Goal: Communication & Community: Answer question/provide support

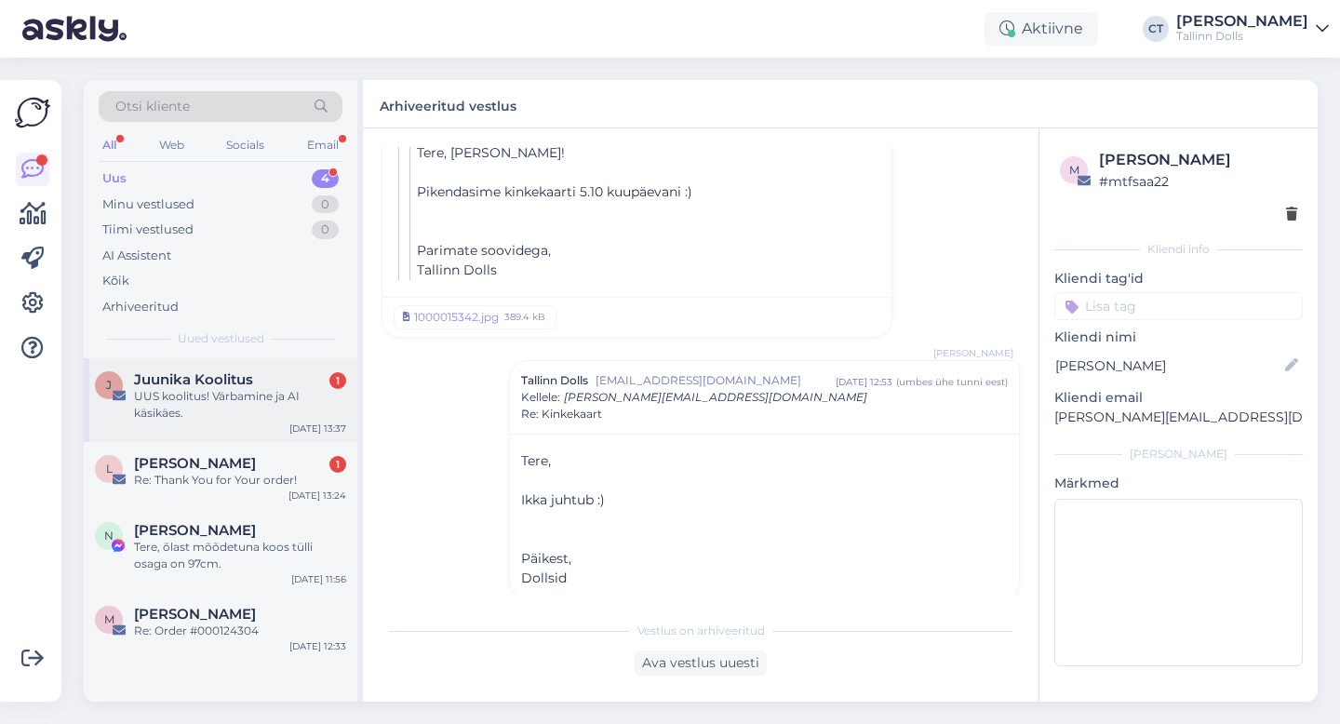
click at [212, 383] on span "Juunika Koolitus" at bounding box center [193, 379] width 119 height 17
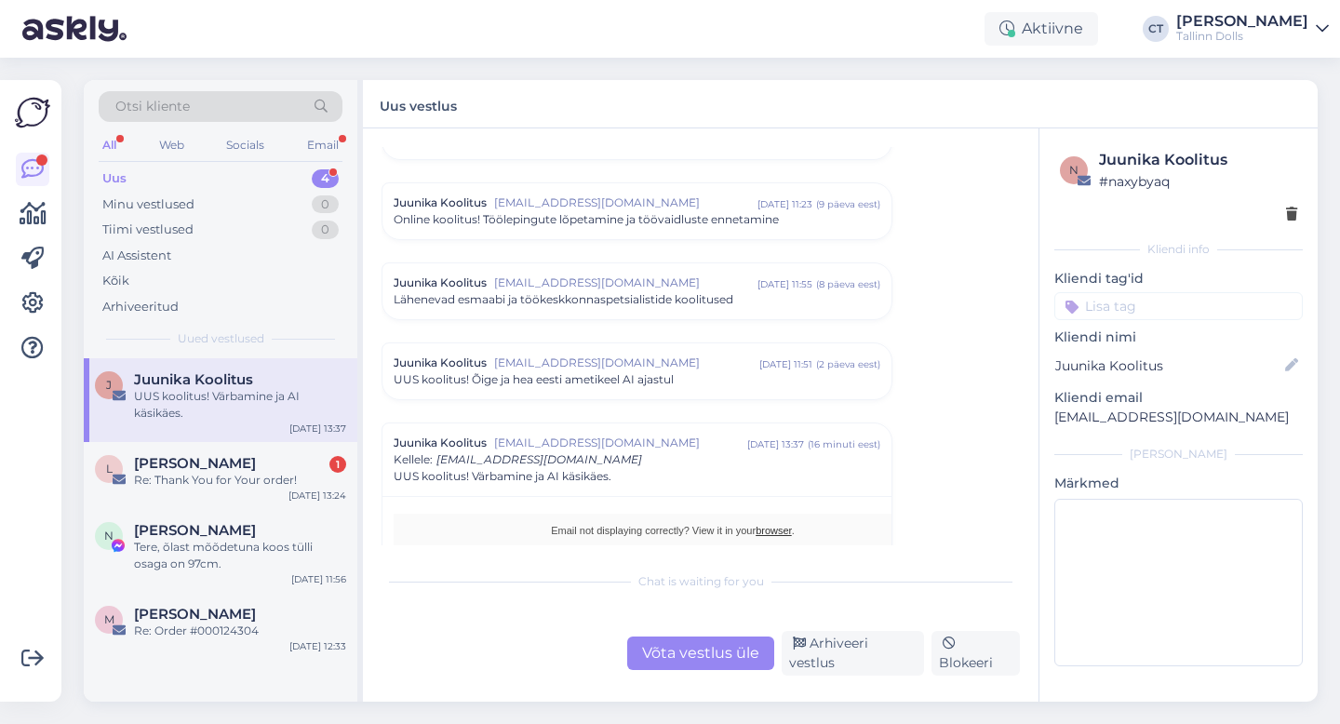
click at [872, 672] on div "Võta vestlus üle Arhiveeri vestlus Blokeeri" at bounding box center [701, 653] width 639 height 45
click at [872, 660] on div "Arhiveeri vestlus" at bounding box center [853, 653] width 142 height 45
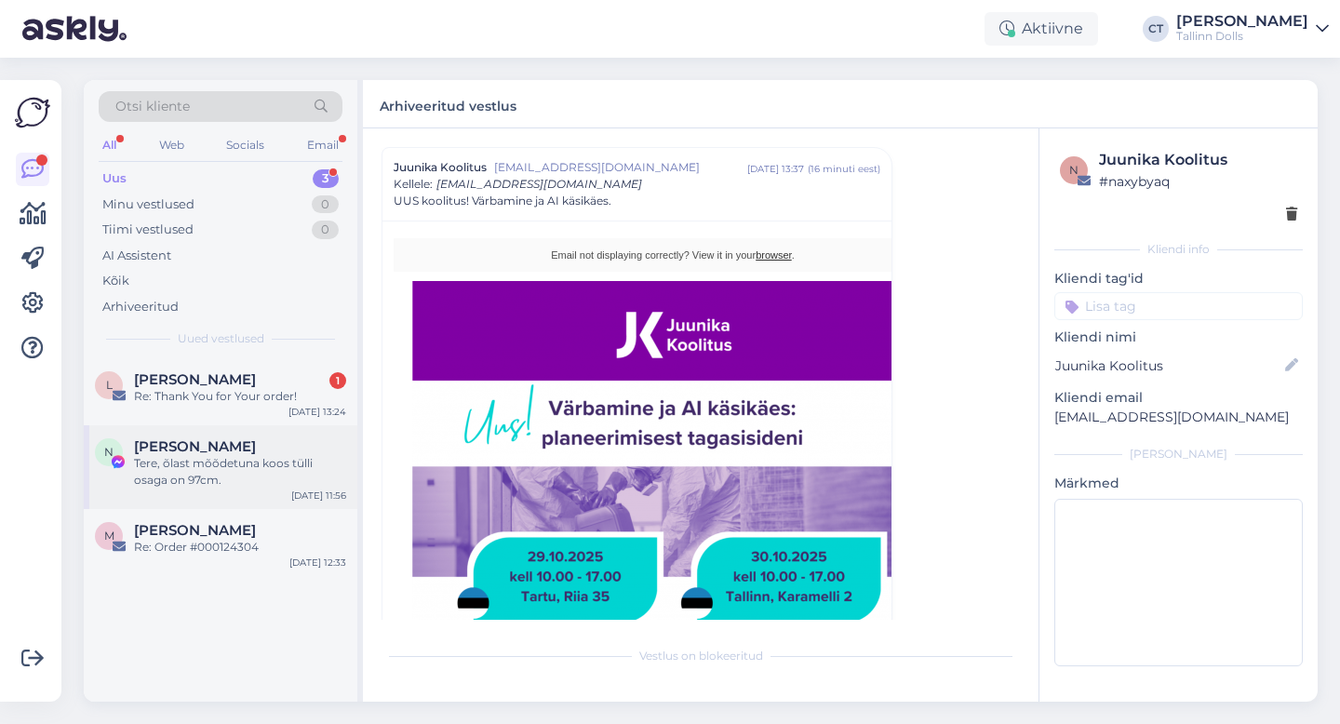
click at [305, 457] on div "Tere, õlast mõõdetuna koos tülli osaga on 97cm." at bounding box center [240, 472] width 212 height 34
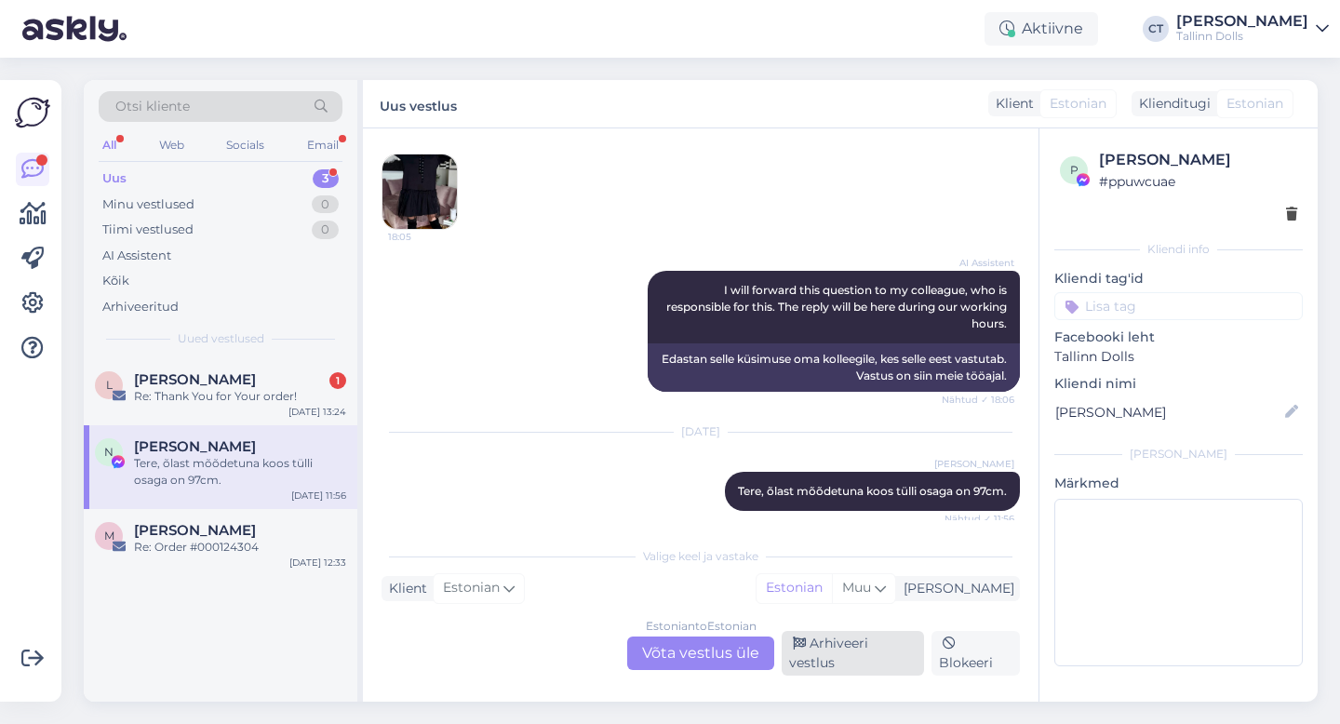
click at [906, 667] on div "Arhiveeri vestlus" at bounding box center [853, 653] width 142 height 45
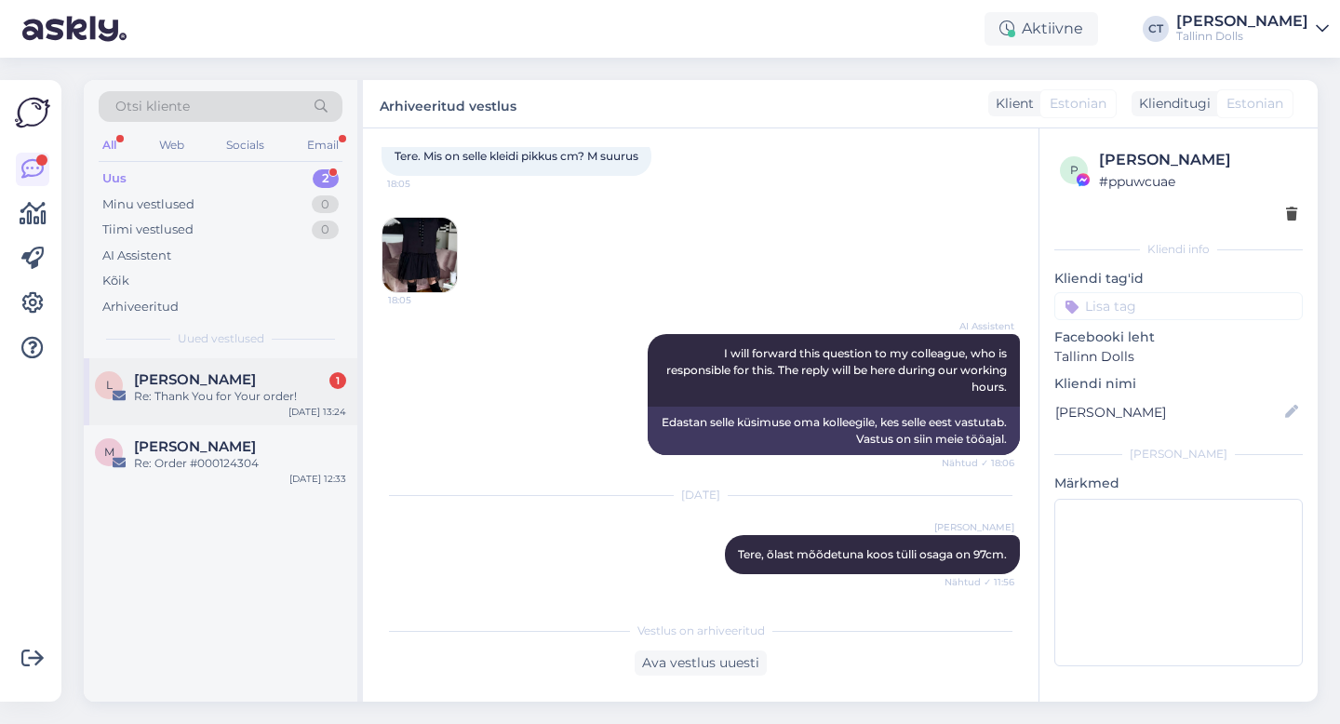
click at [270, 394] on div "Re: Thank You for Your order!" at bounding box center [240, 396] width 212 height 17
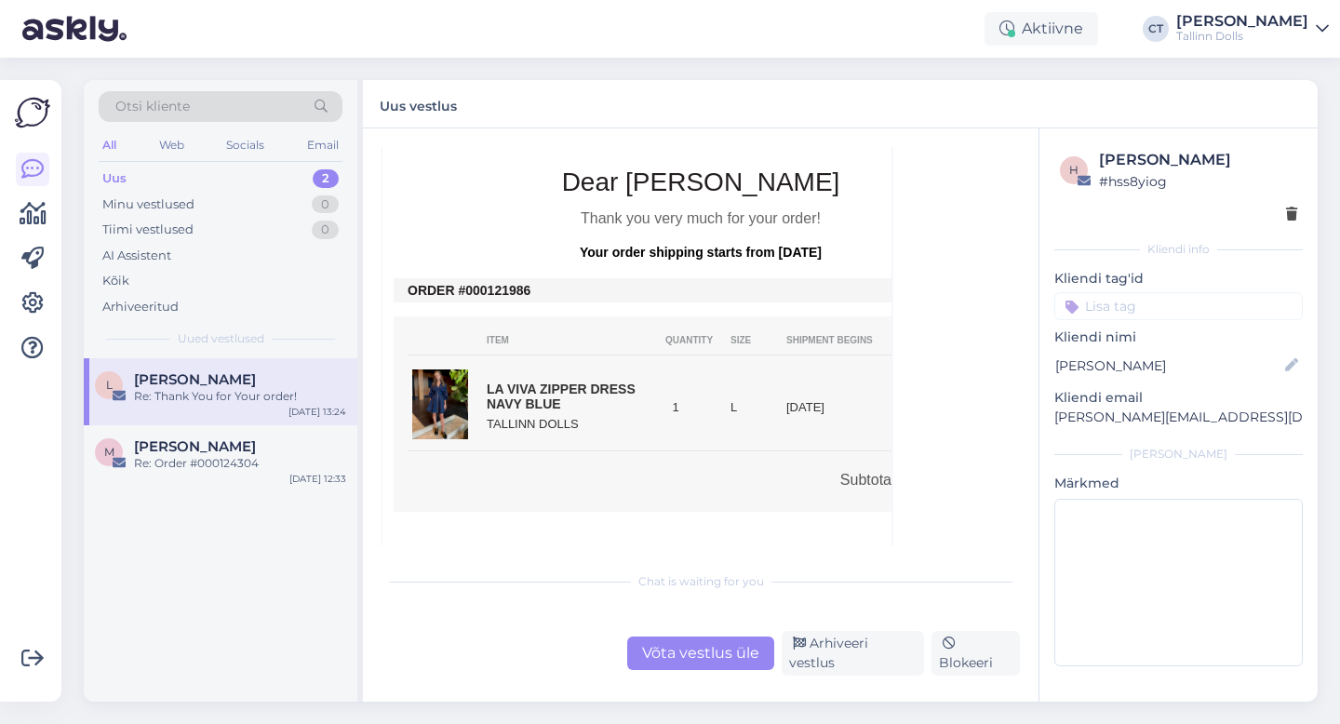
click at [707, 670] on div "Võta vestlus üle" at bounding box center [700, 654] width 147 height 34
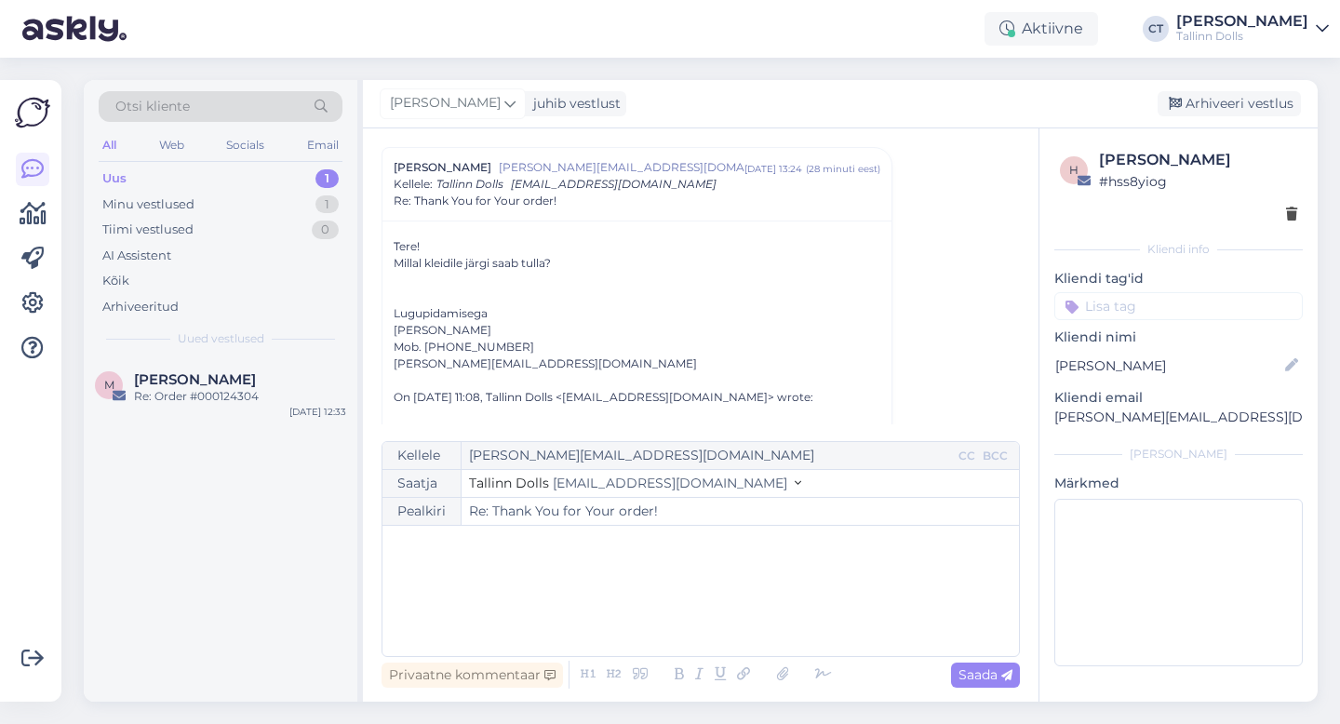
click at [721, 587] on div "﻿" at bounding box center [701, 591] width 618 height 112
click at [522, 607] on div "﻿" at bounding box center [701, 591] width 618 height 112
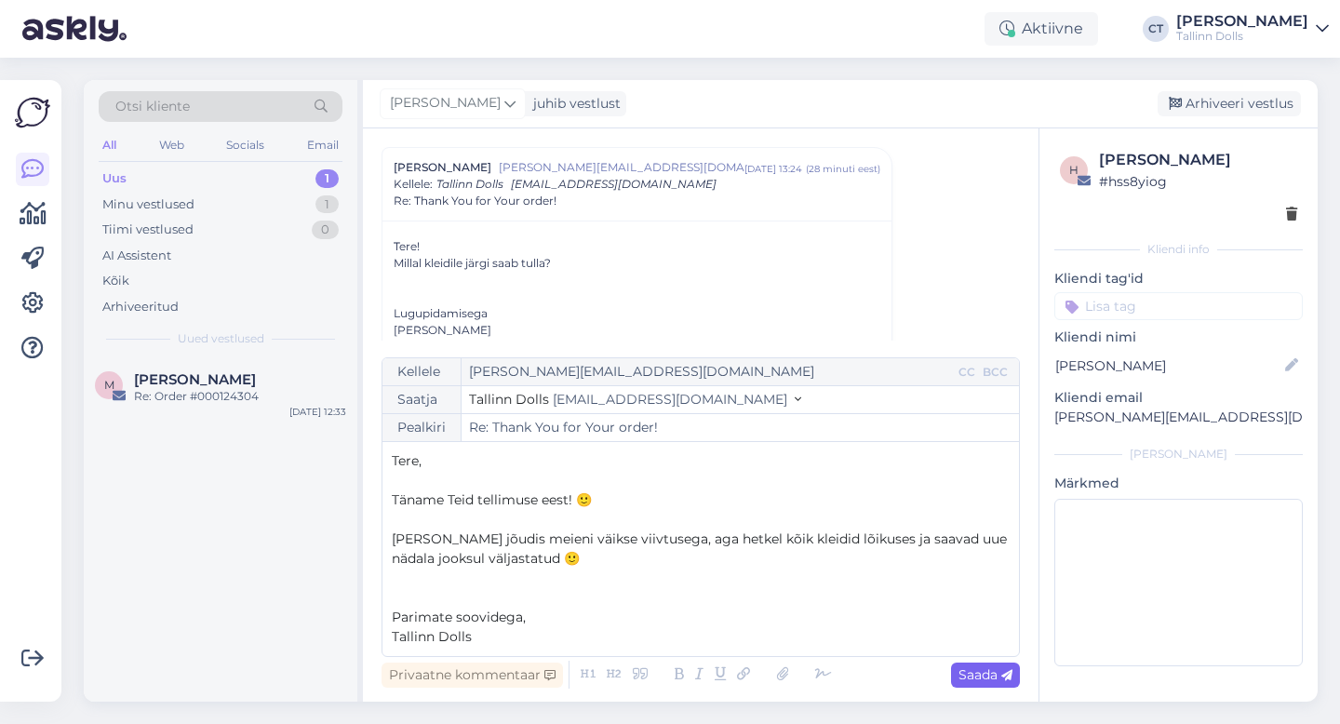
click at [976, 669] on span "Saada" at bounding box center [986, 675] width 54 height 17
type input "Re: Re: Thank You for Your order!"
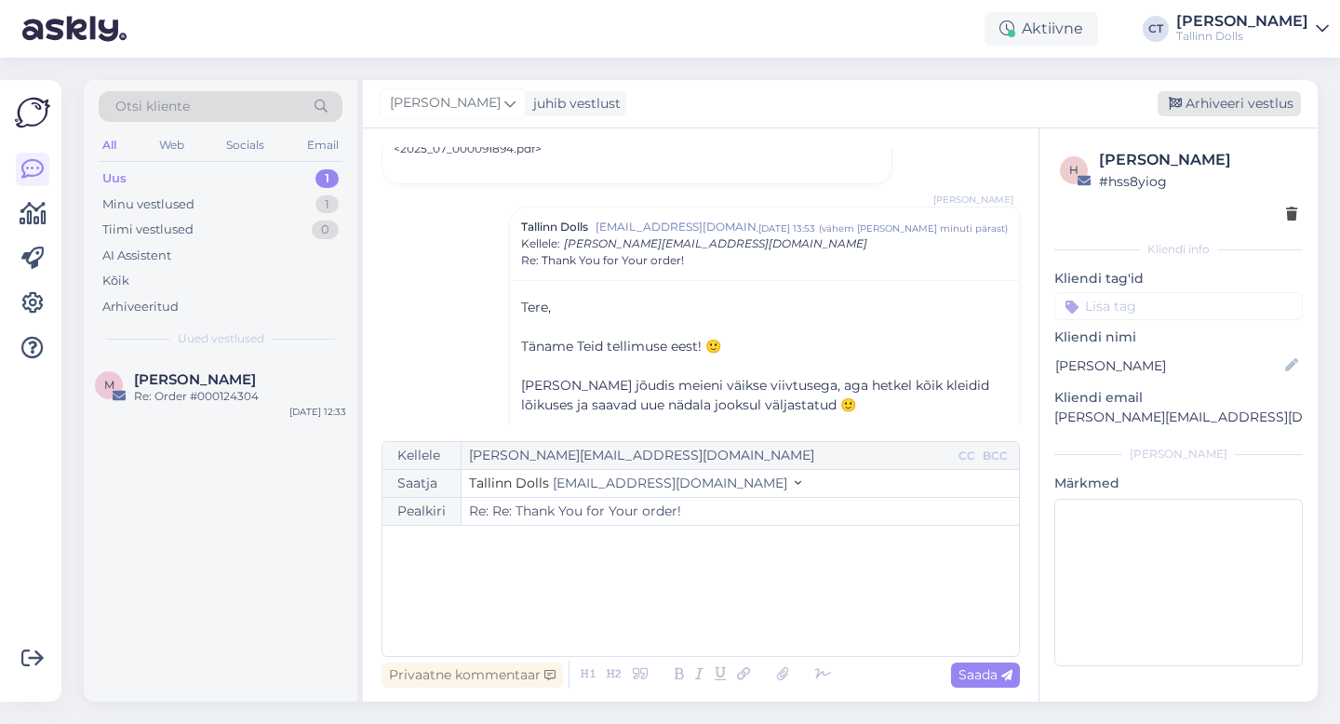
click at [1222, 97] on div "Arhiveeri vestlus" at bounding box center [1229, 103] width 143 height 25
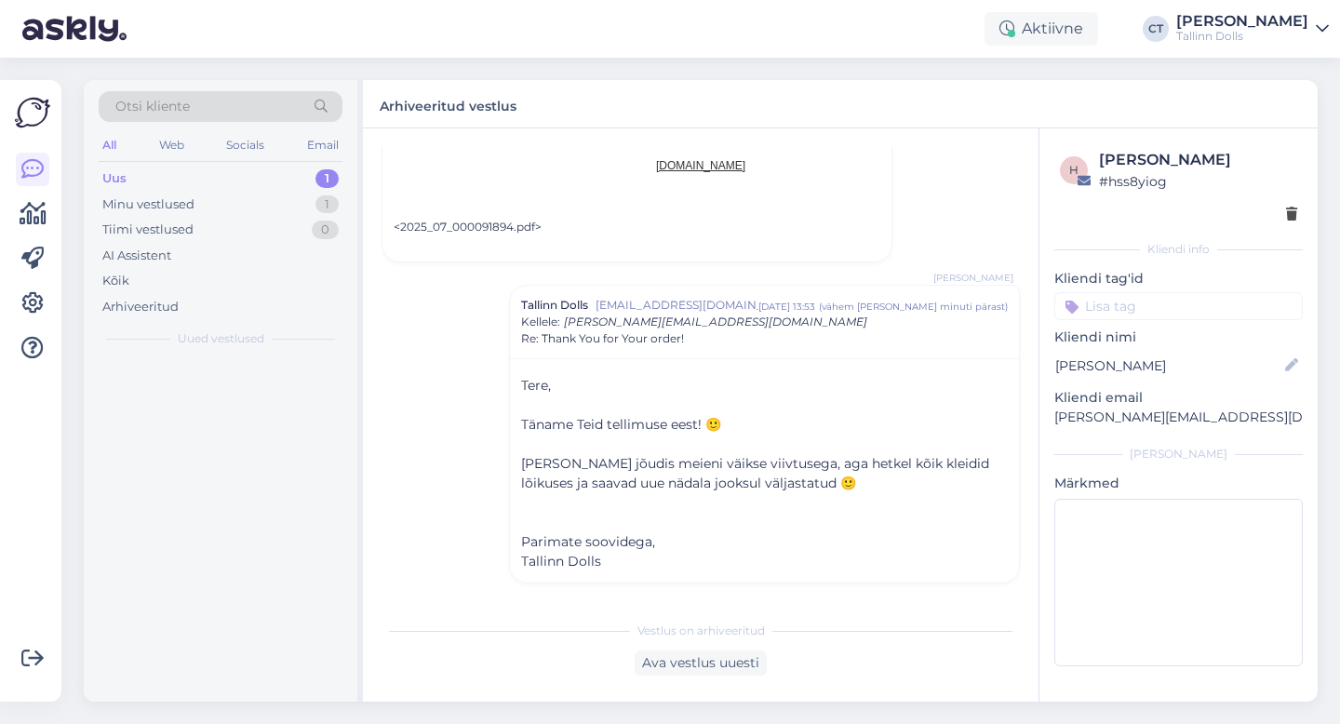
scroll to position [1170, 0]
click at [134, 187] on div "Uus 1" at bounding box center [221, 179] width 244 height 26
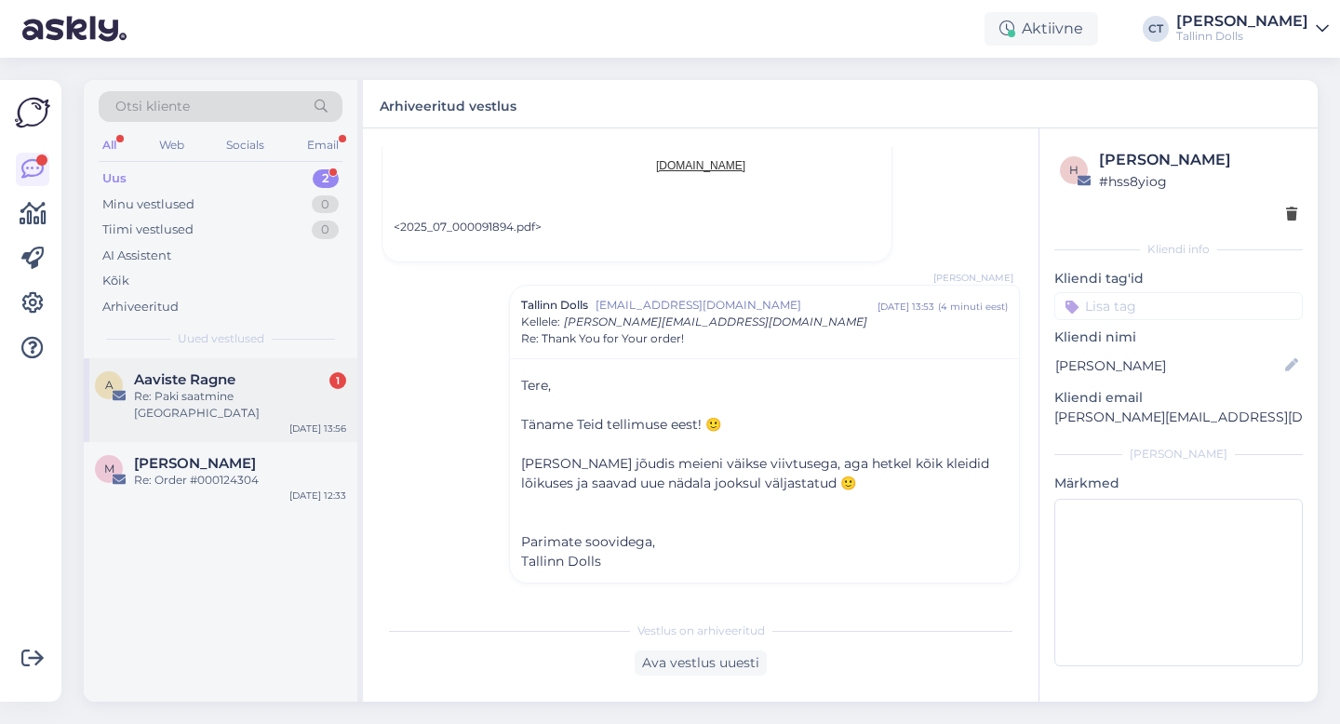
click at [198, 360] on div "A Aaviste Ragne 1 Re: Paki saatmine [GEOGRAPHIC_DATA] [DATE] 13:56" at bounding box center [221, 400] width 274 height 84
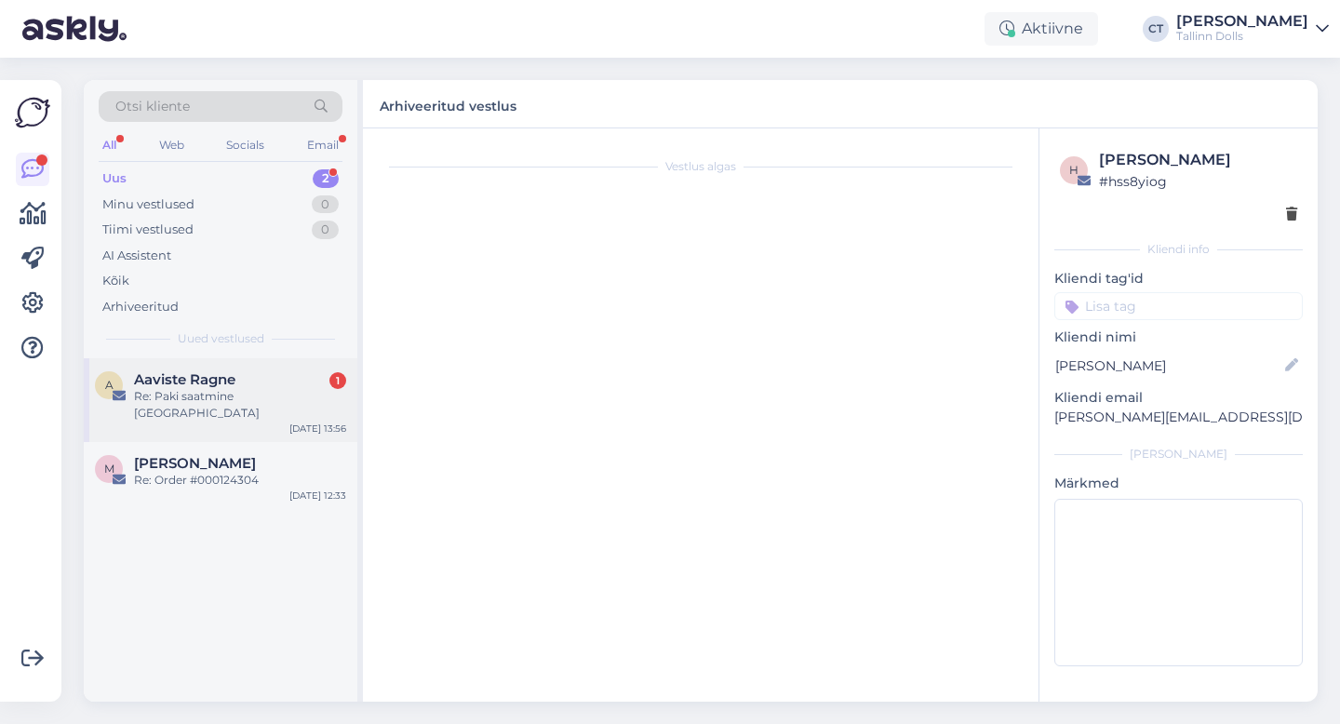
scroll to position [0, 0]
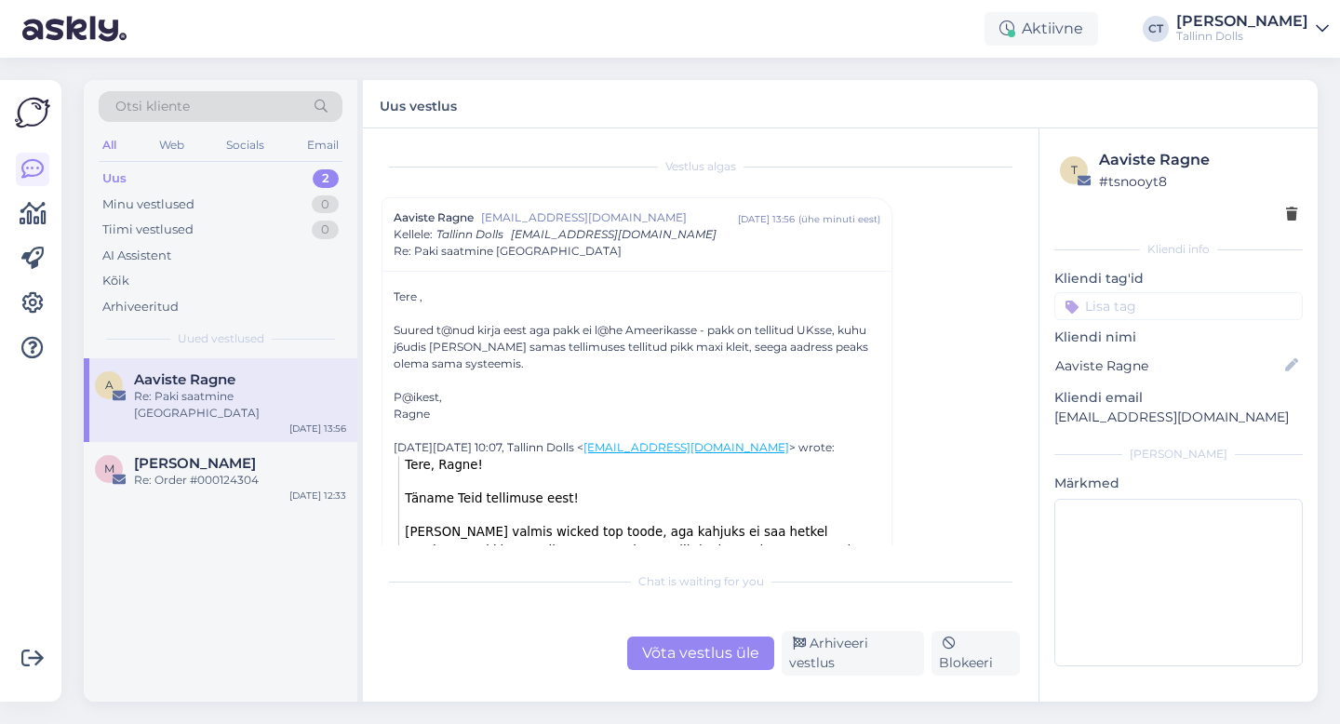
click at [708, 638] on div "Chat is waiting for you Võta vestlus üle Arhiveeri vestlus Blokeeri" at bounding box center [701, 619] width 639 height 114
click at [714, 654] on div "Võta vestlus üle" at bounding box center [700, 654] width 147 height 34
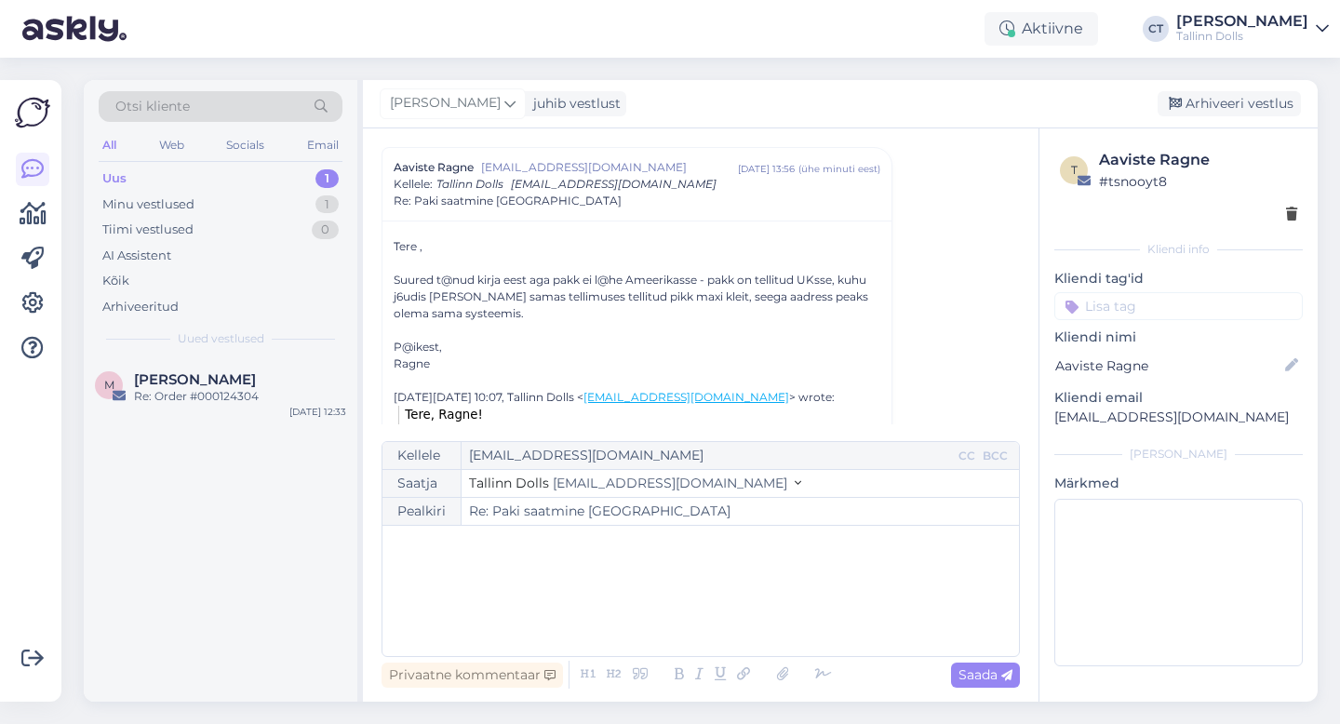
click at [717, 599] on div "﻿" at bounding box center [701, 591] width 618 height 112
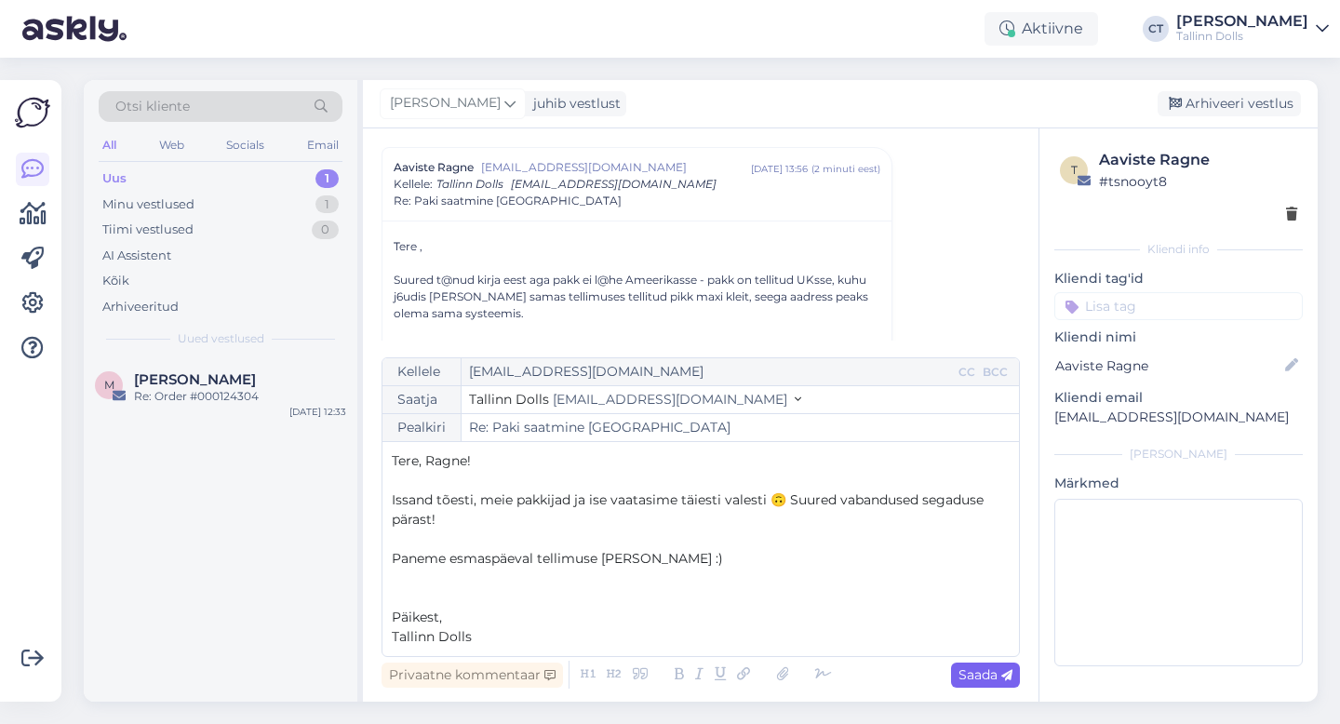
click at [986, 675] on span "Saada" at bounding box center [986, 675] width 54 height 17
type input "Re: Re: Paki saatmine [GEOGRAPHIC_DATA]"
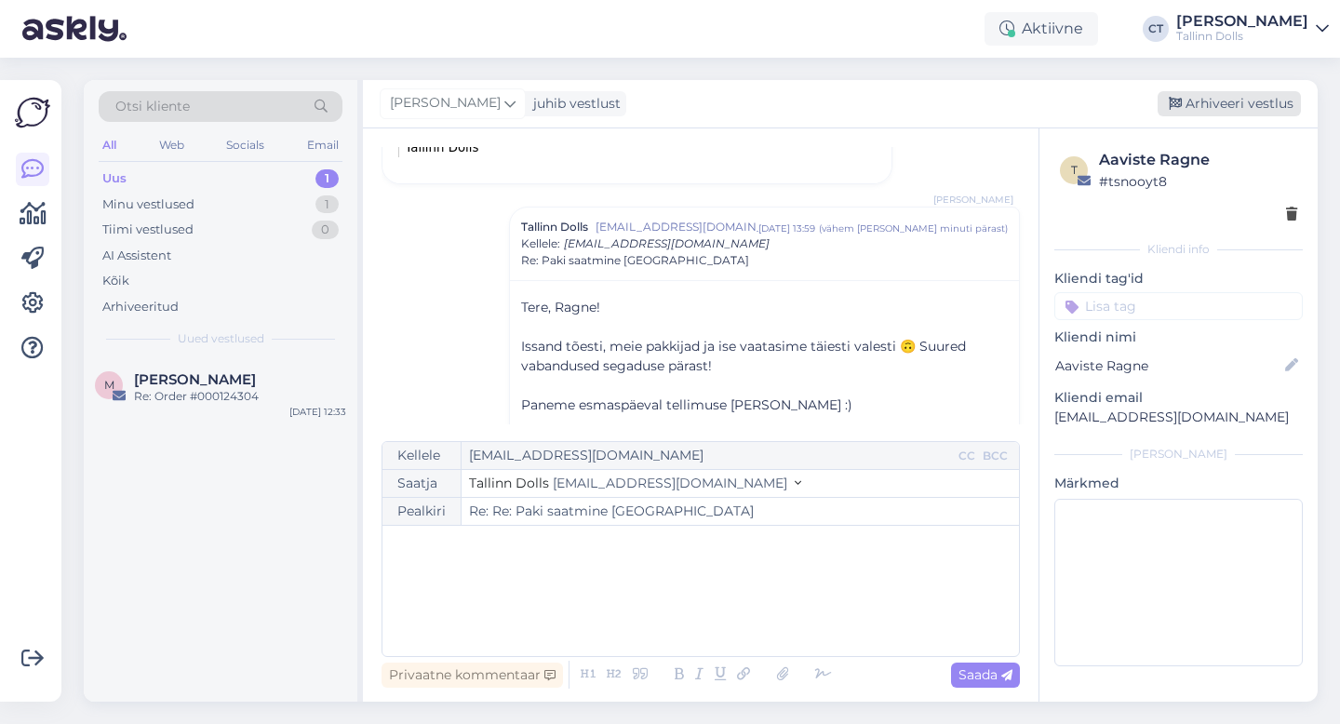
click at [1196, 107] on div "Arhiveeri vestlus" at bounding box center [1229, 103] width 143 height 25
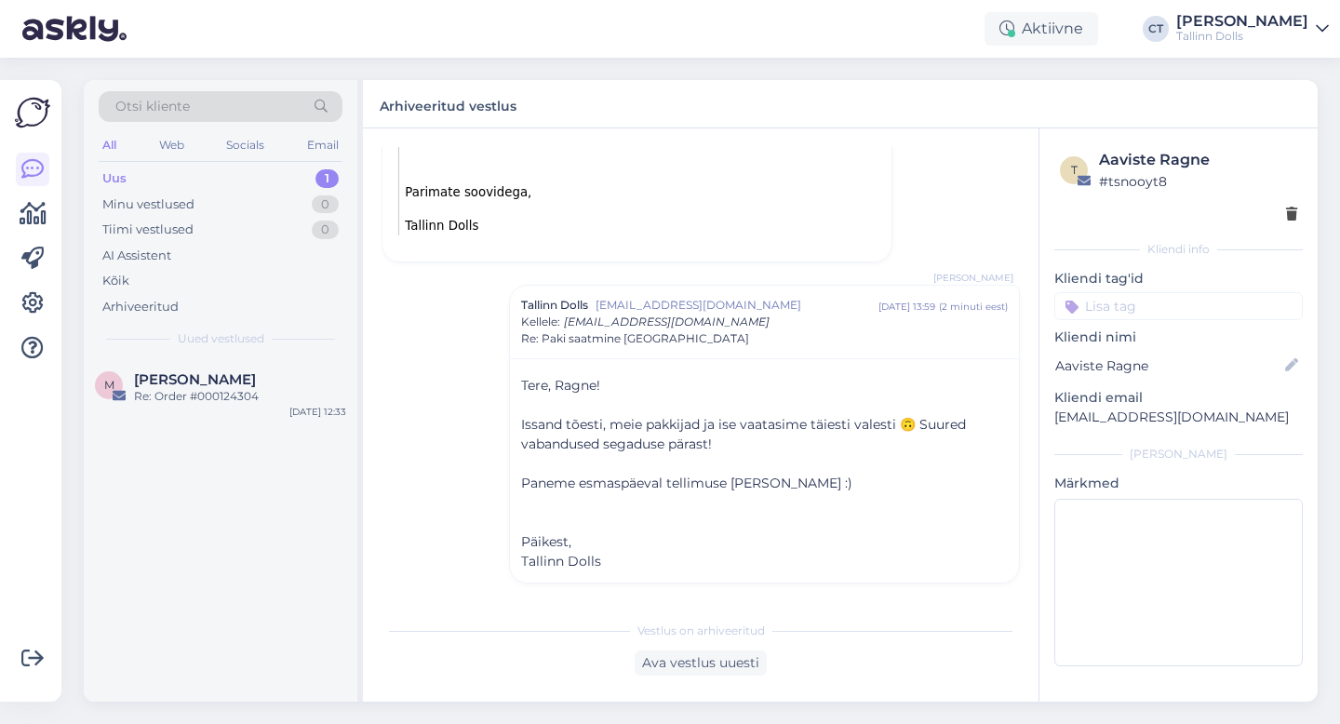
click at [136, 172] on div "Uus 1" at bounding box center [221, 179] width 244 height 26
click at [168, 168] on div "Uus 1" at bounding box center [221, 179] width 244 height 26
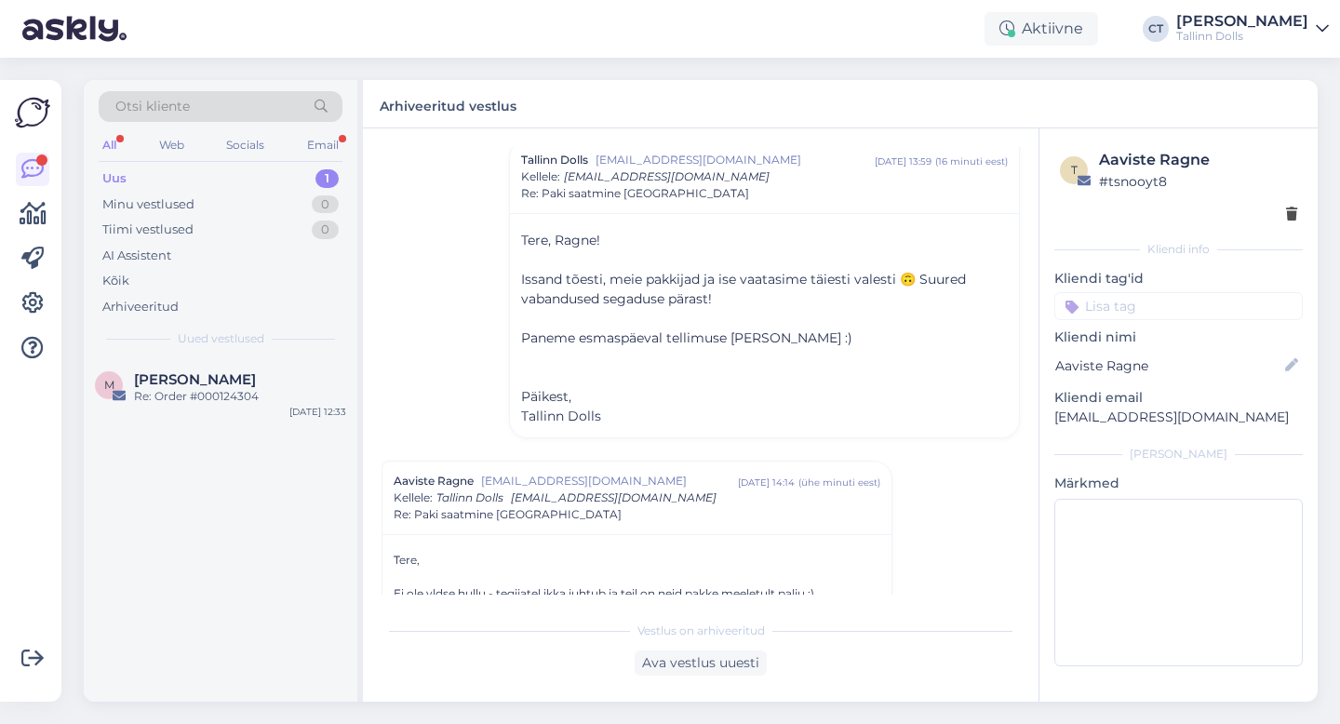
click at [137, 178] on div "Uus 1" at bounding box center [221, 179] width 244 height 26
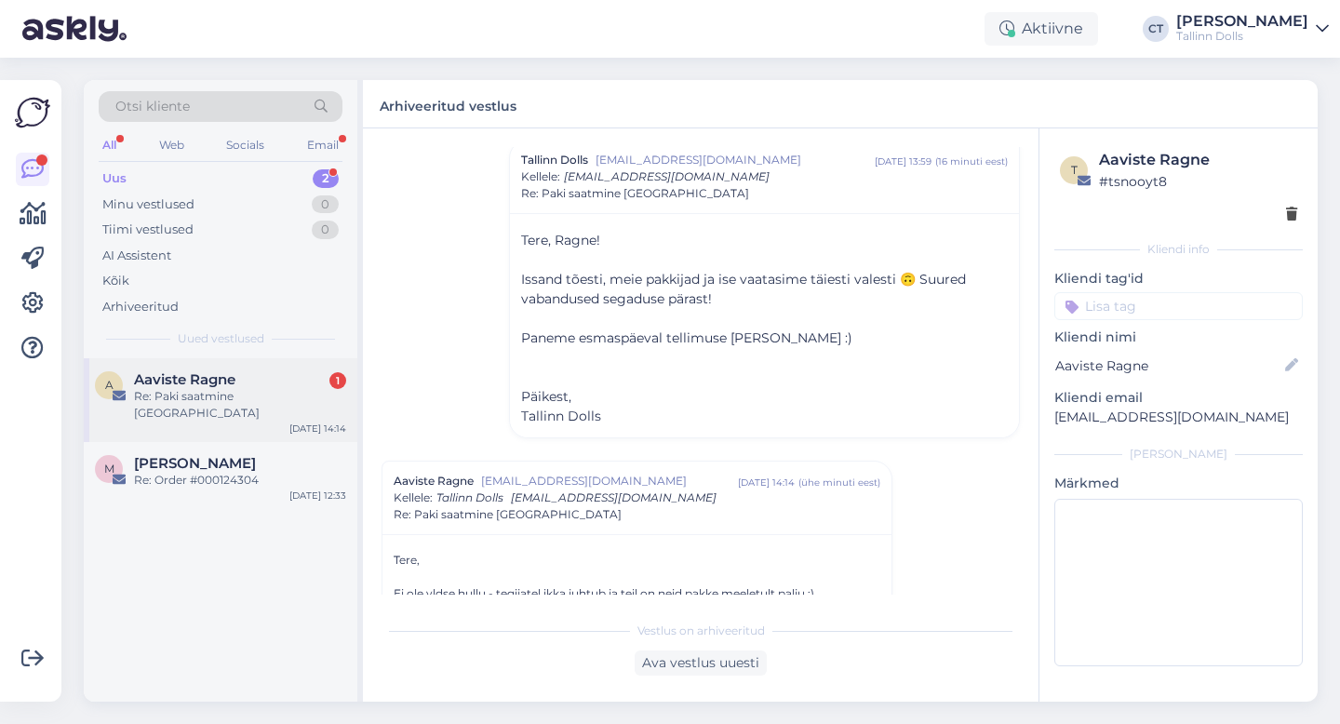
click at [196, 397] on div "Re: Paki saatmine [GEOGRAPHIC_DATA]" at bounding box center [240, 405] width 212 height 34
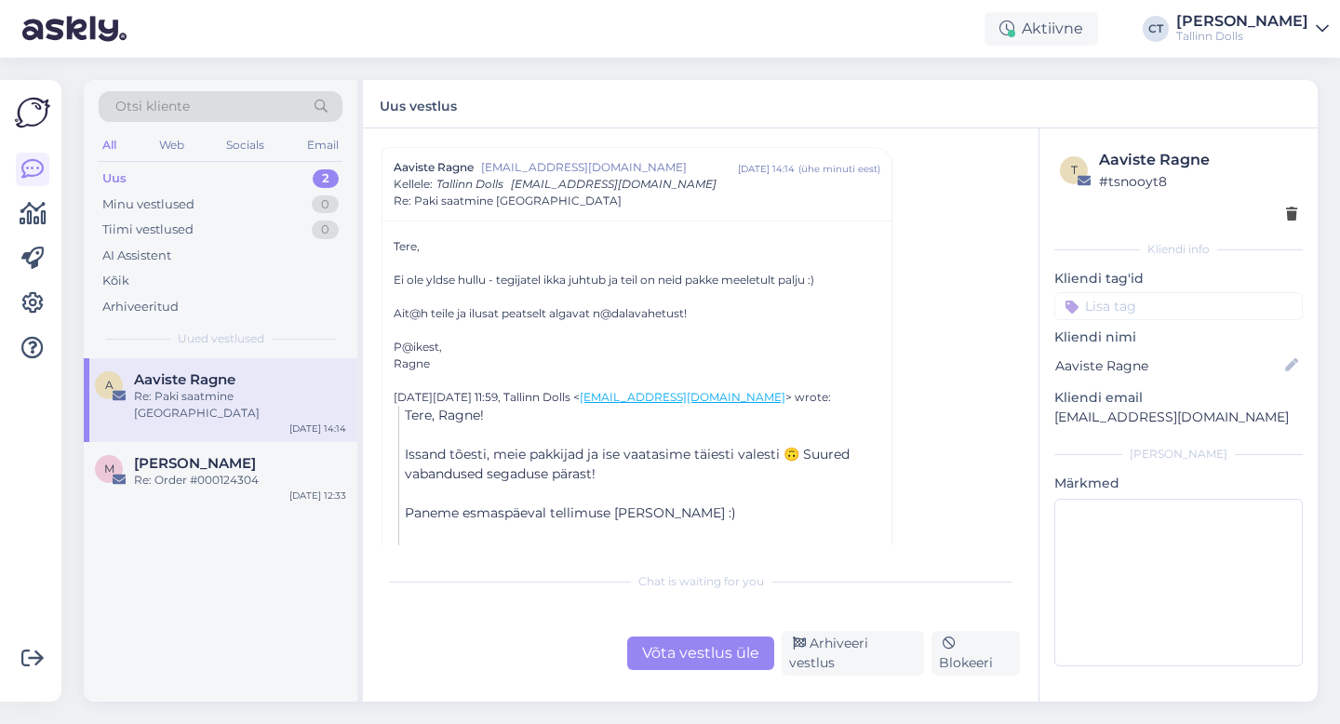
scroll to position [255, 0]
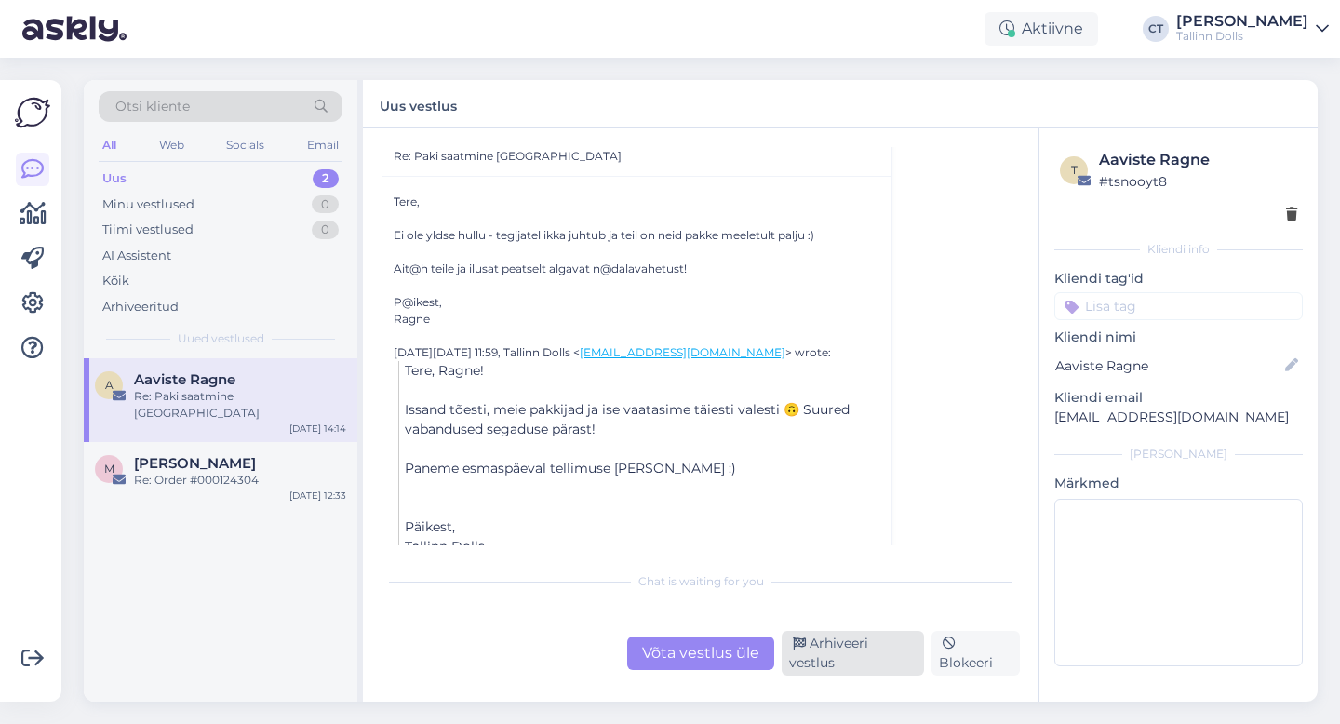
click at [814, 664] on div "Arhiveeri vestlus" at bounding box center [853, 653] width 142 height 45
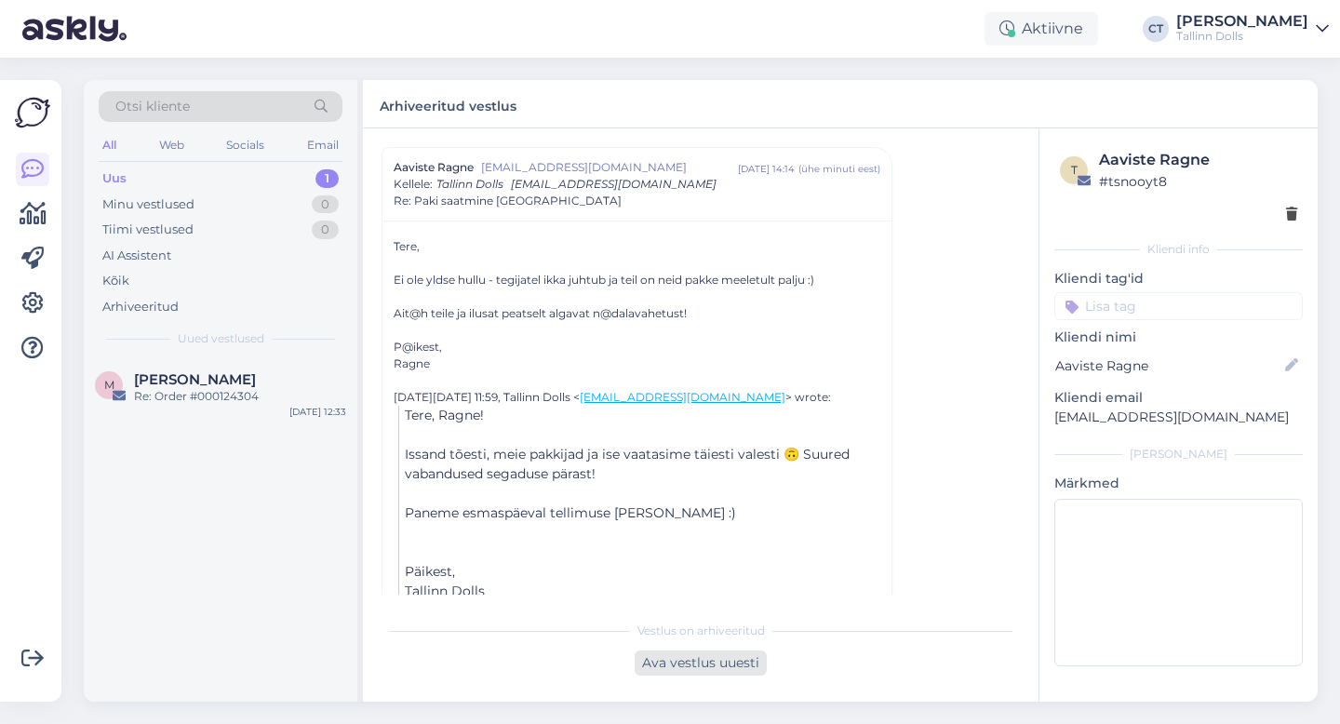
click at [756, 665] on div "Ava vestlus uuesti" at bounding box center [701, 663] width 132 height 25
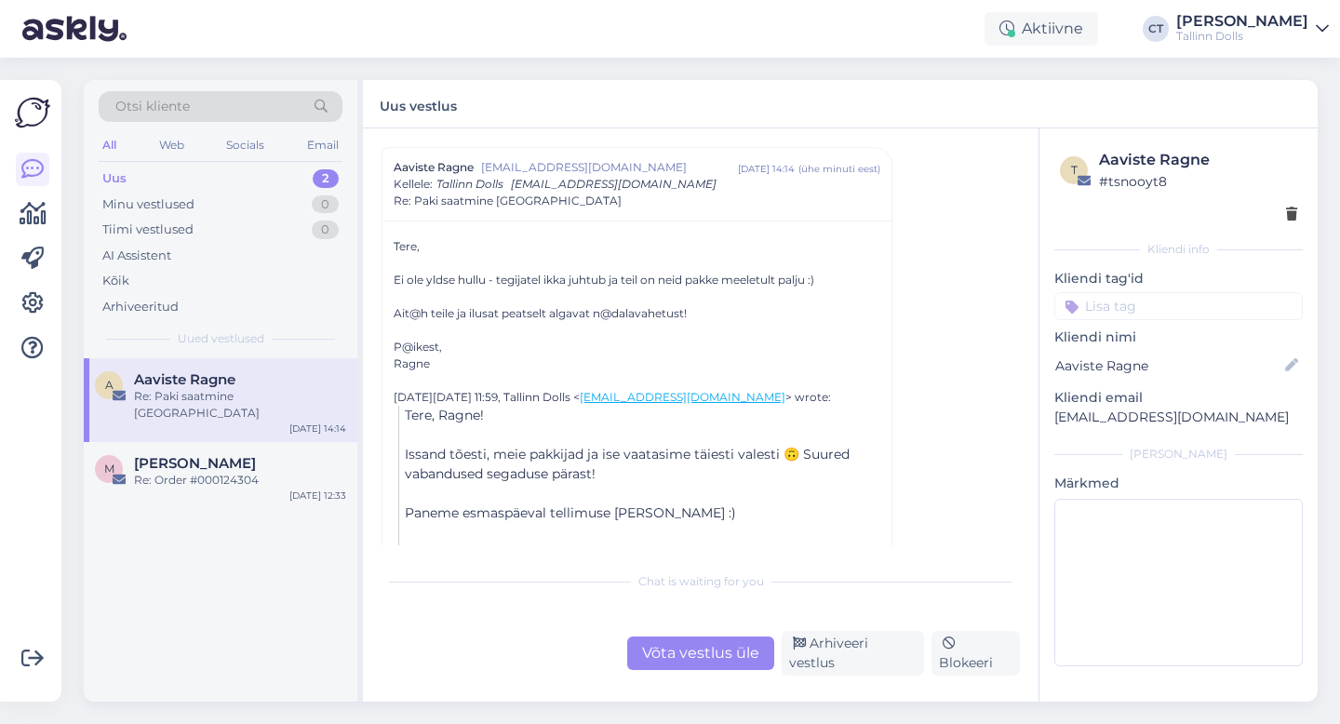
click at [744, 657] on div "Võta vestlus üle" at bounding box center [700, 654] width 147 height 34
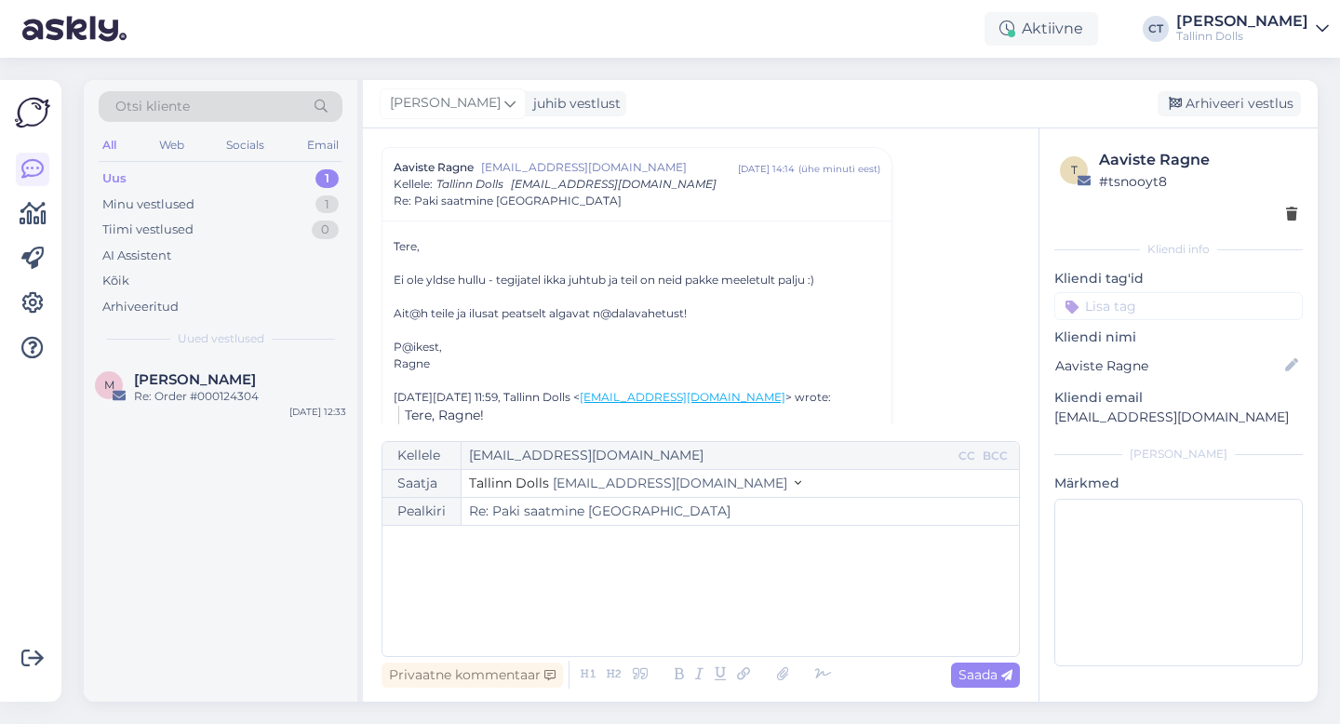
click at [739, 611] on div "﻿" at bounding box center [701, 591] width 618 height 112
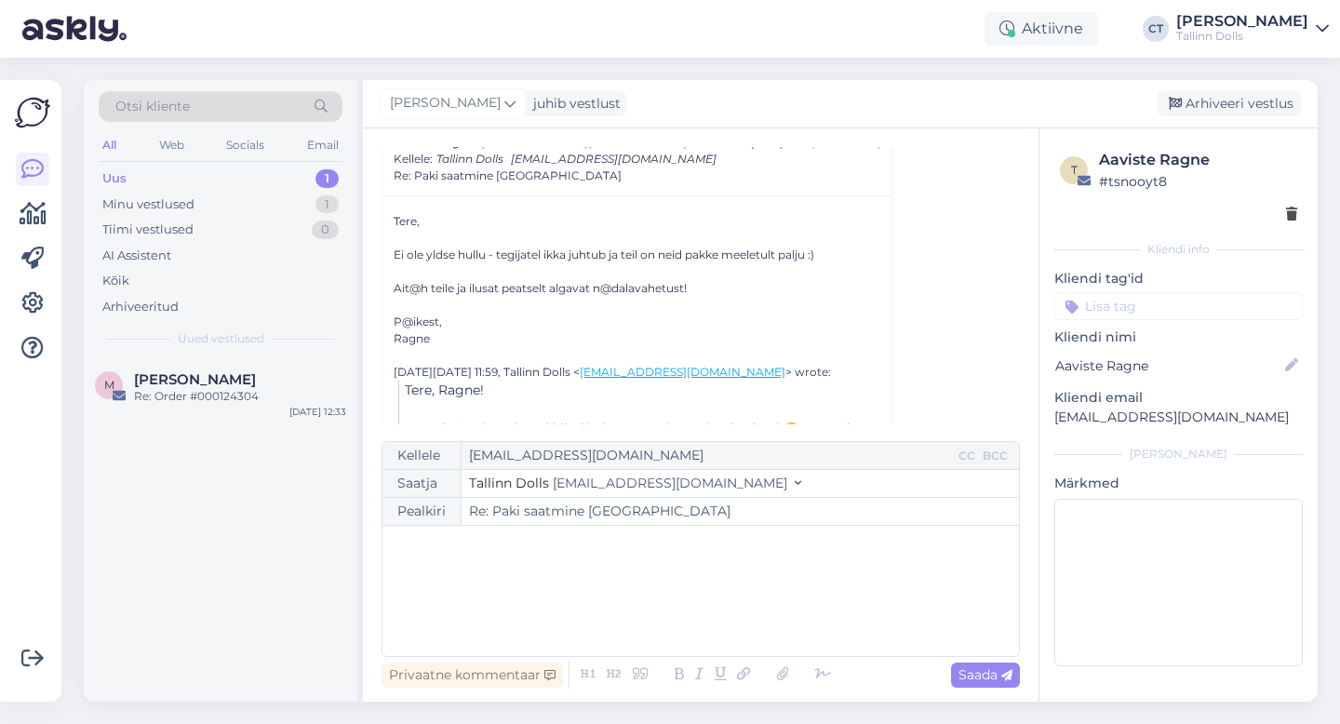
scroll to position [241, 0]
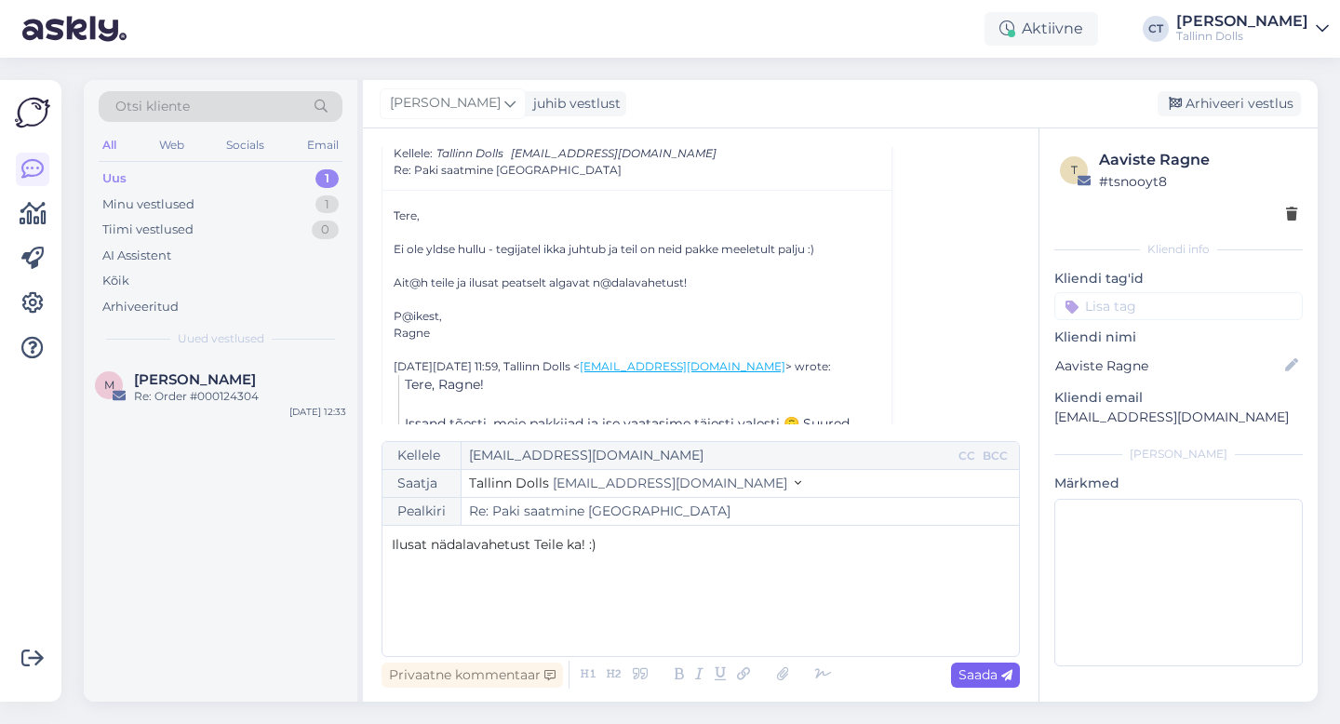
click at [971, 665] on div "Saada" at bounding box center [985, 675] width 69 height 25
click at [1248, 99] on div "Arhiveeri vestlus" at bounding box center [1229, 103] width 143 height 25
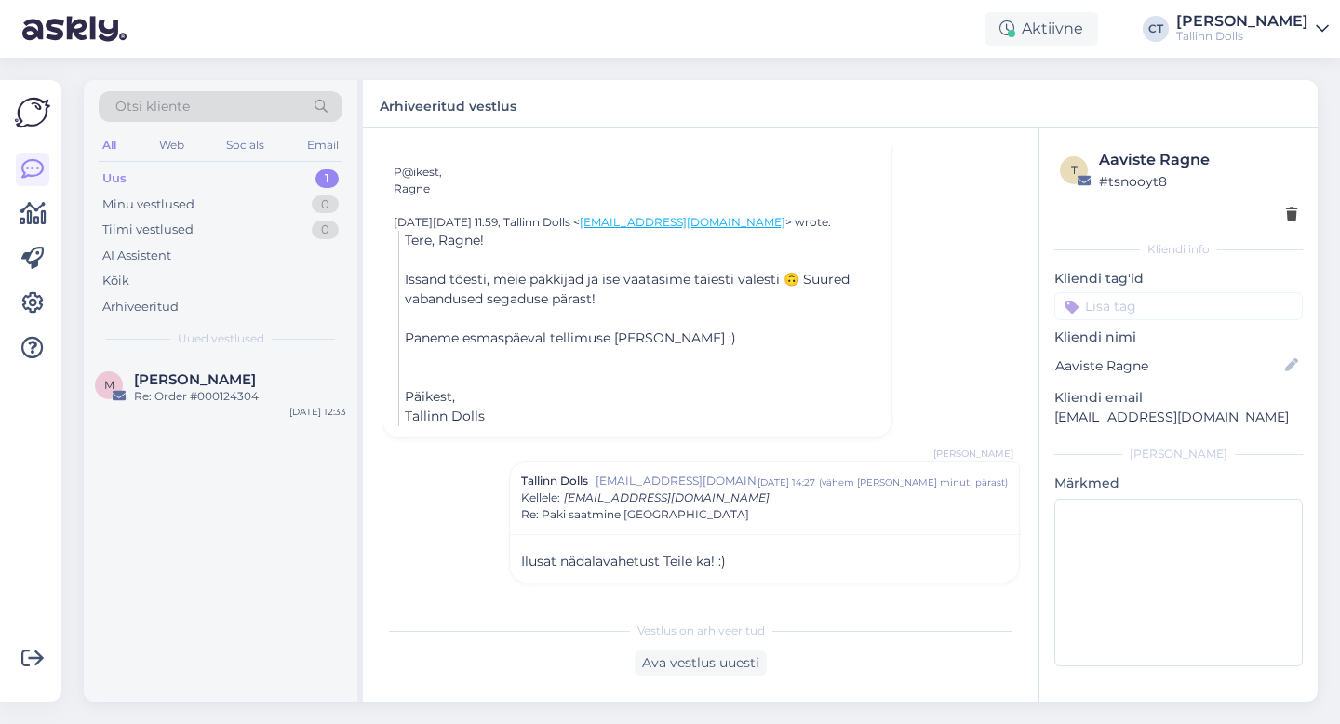
click at [264, 178] on div "Uus 1" at bounding box center [221, 179] width 244 height 26
click at [192, 169] on div "Uus 1" at bounding box center [221, 179] width 244 height 26
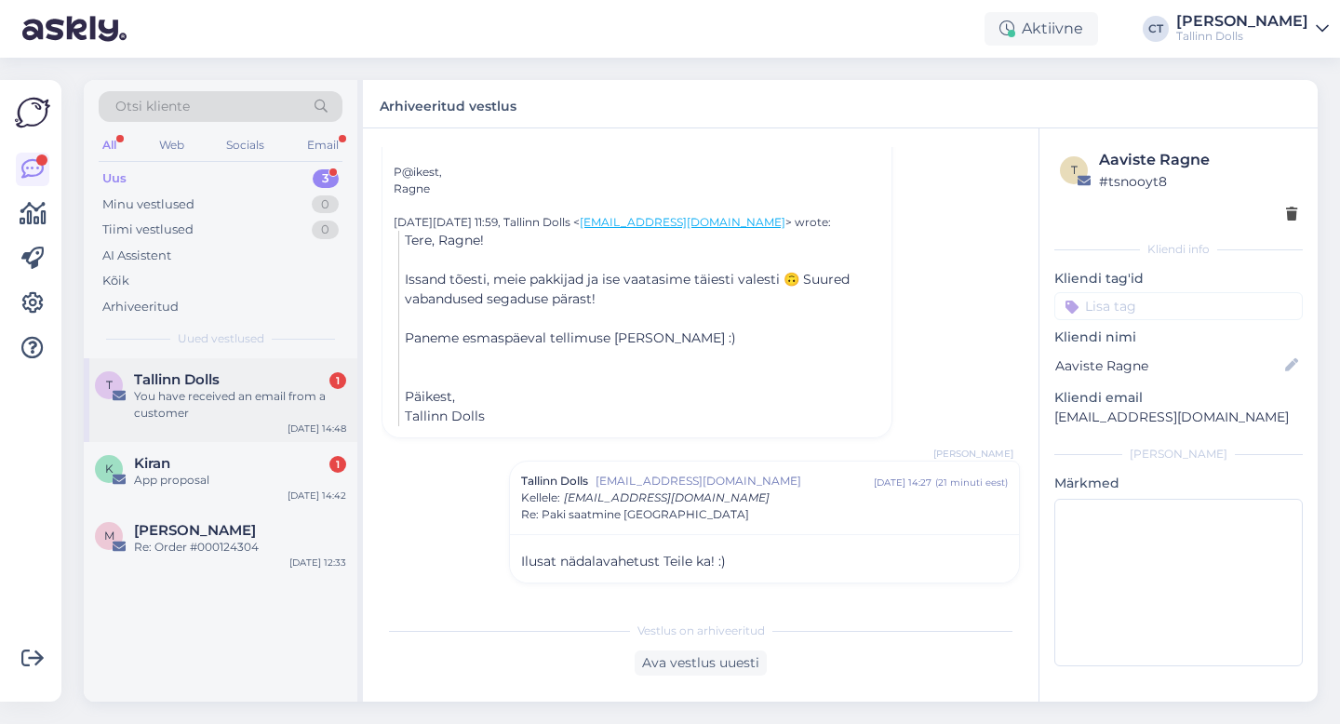
click at [214, 384] on span "Tallinn Dolls" at bounding box center [177, 379] width 86 height 17
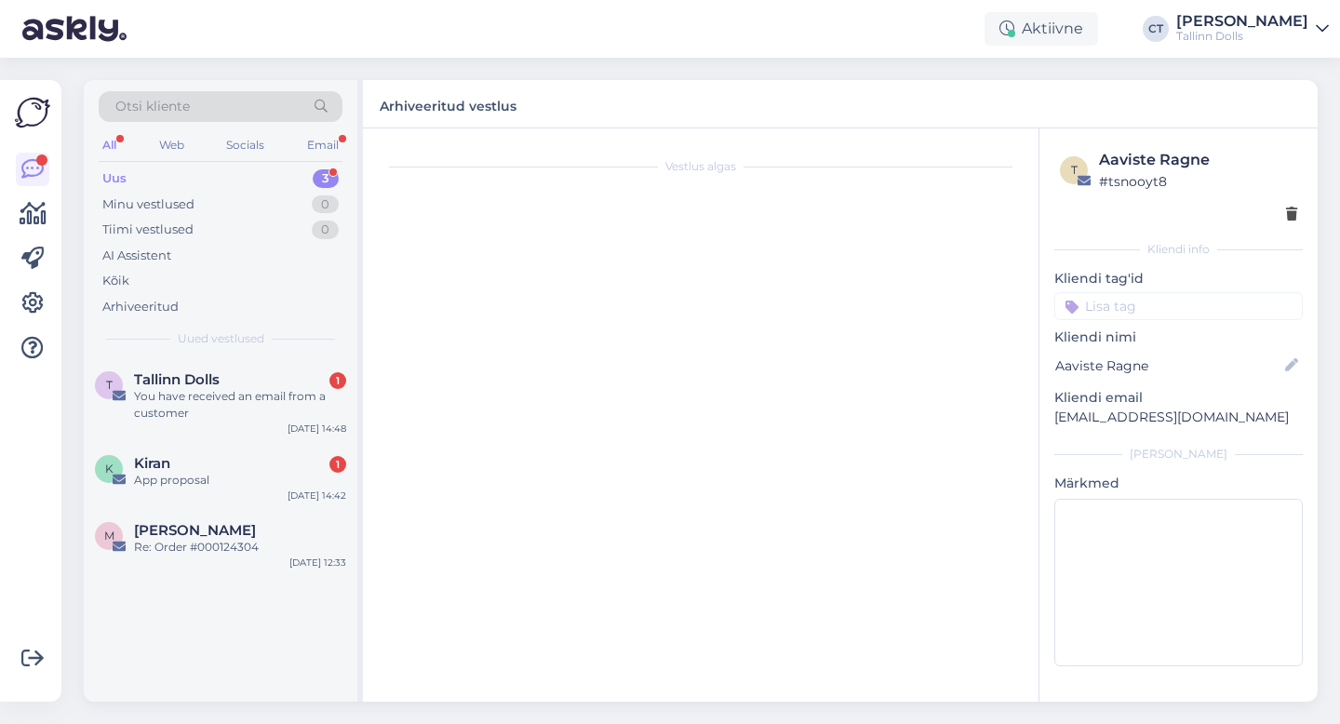
scroll to position [7700, 0]
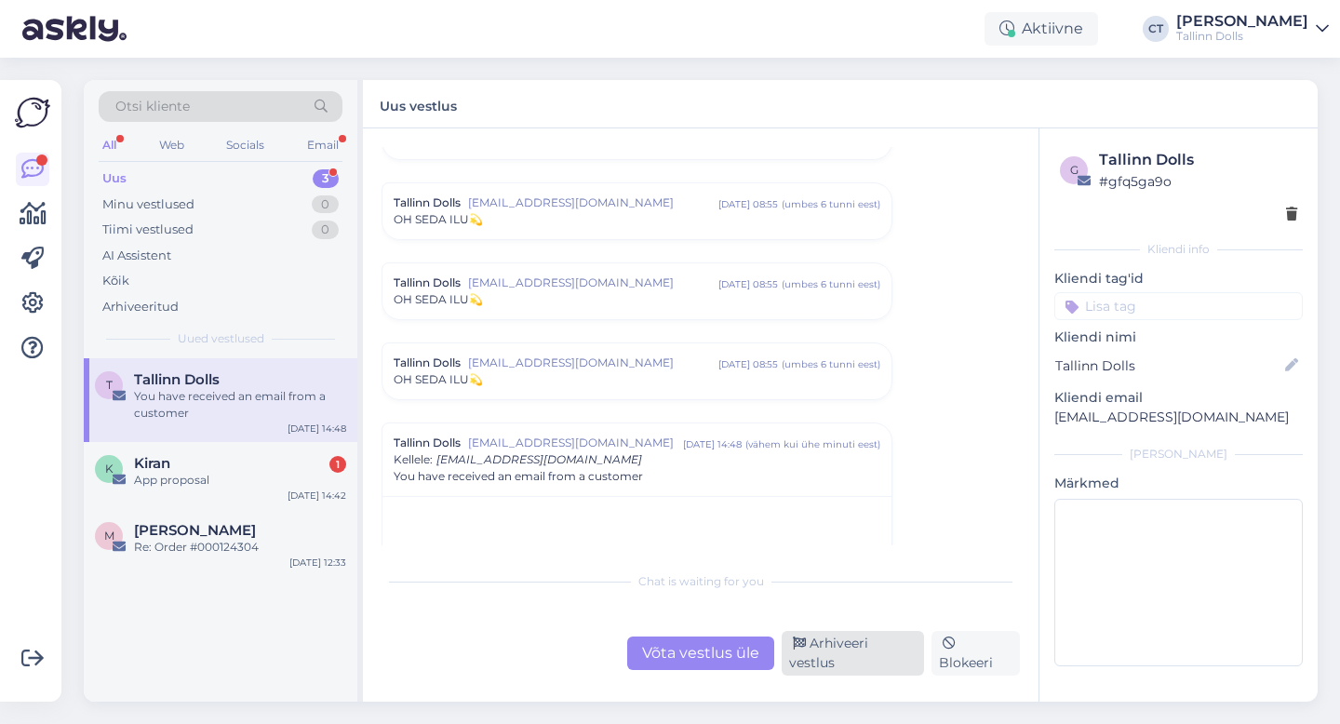
click at [896, 659] on div "Arhiveeri vestlus" at bounding box center [853, 653] width 142 height 45
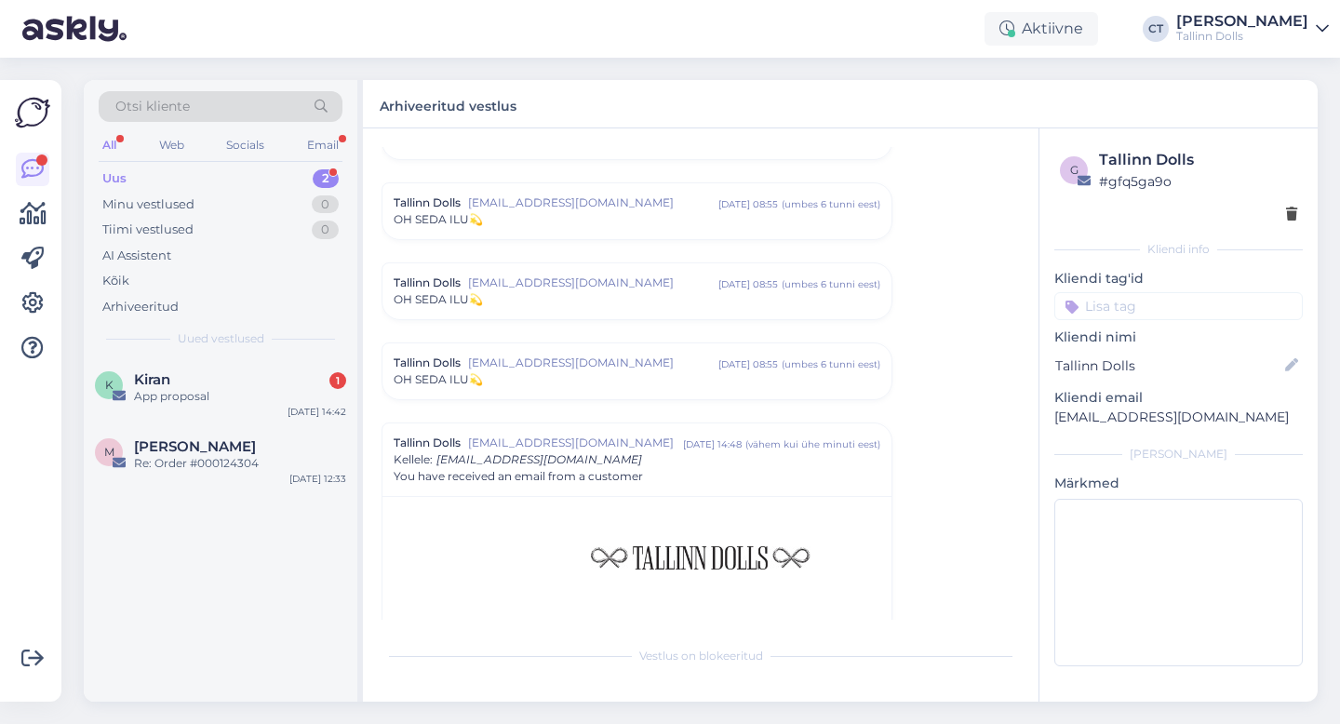
scroll to position [7976, 0]
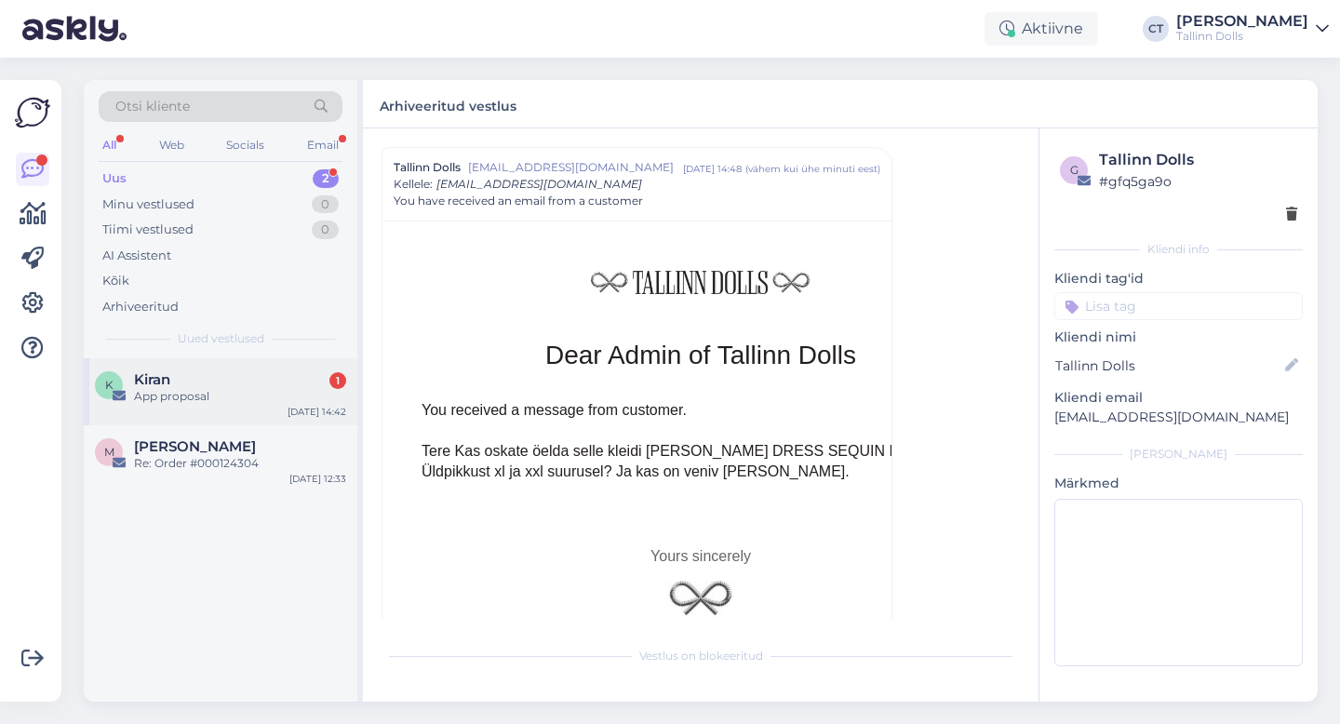
click at [269, 391] on div "App proposal" at bounding box center [240, 396] width 212 height 17
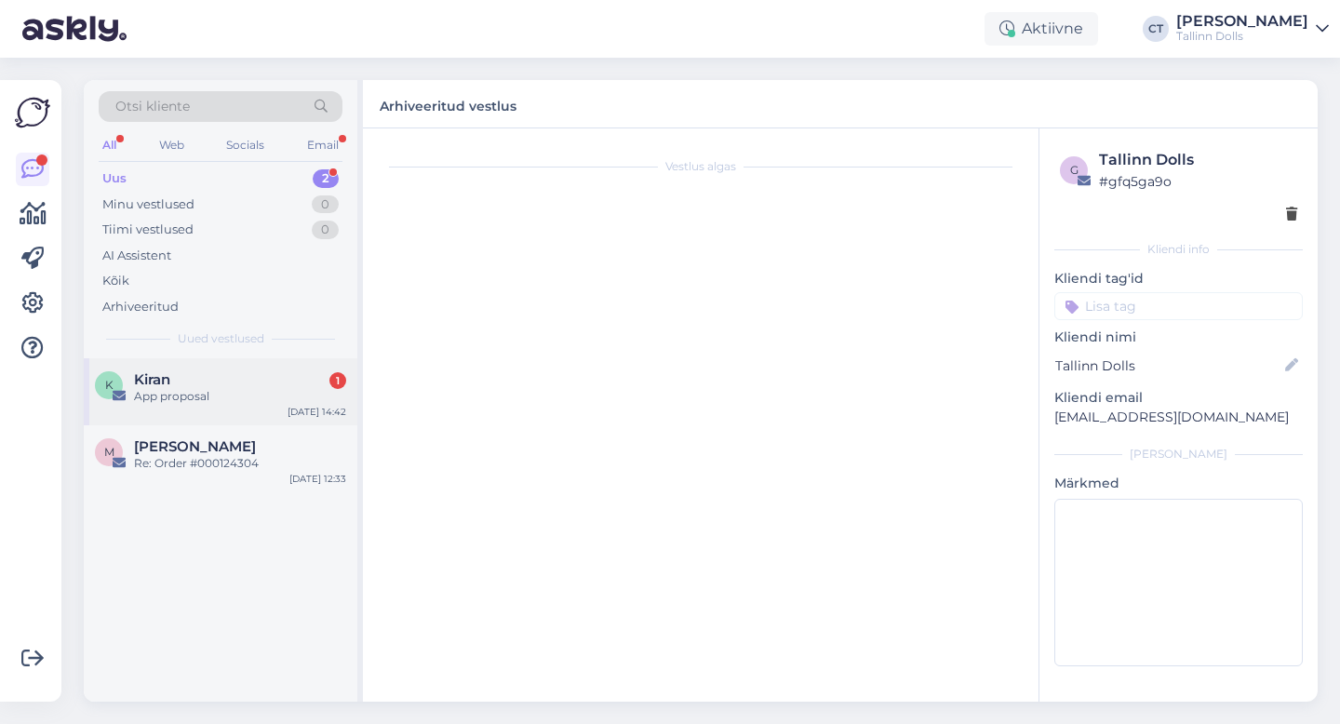
scroll to position [0, 0]
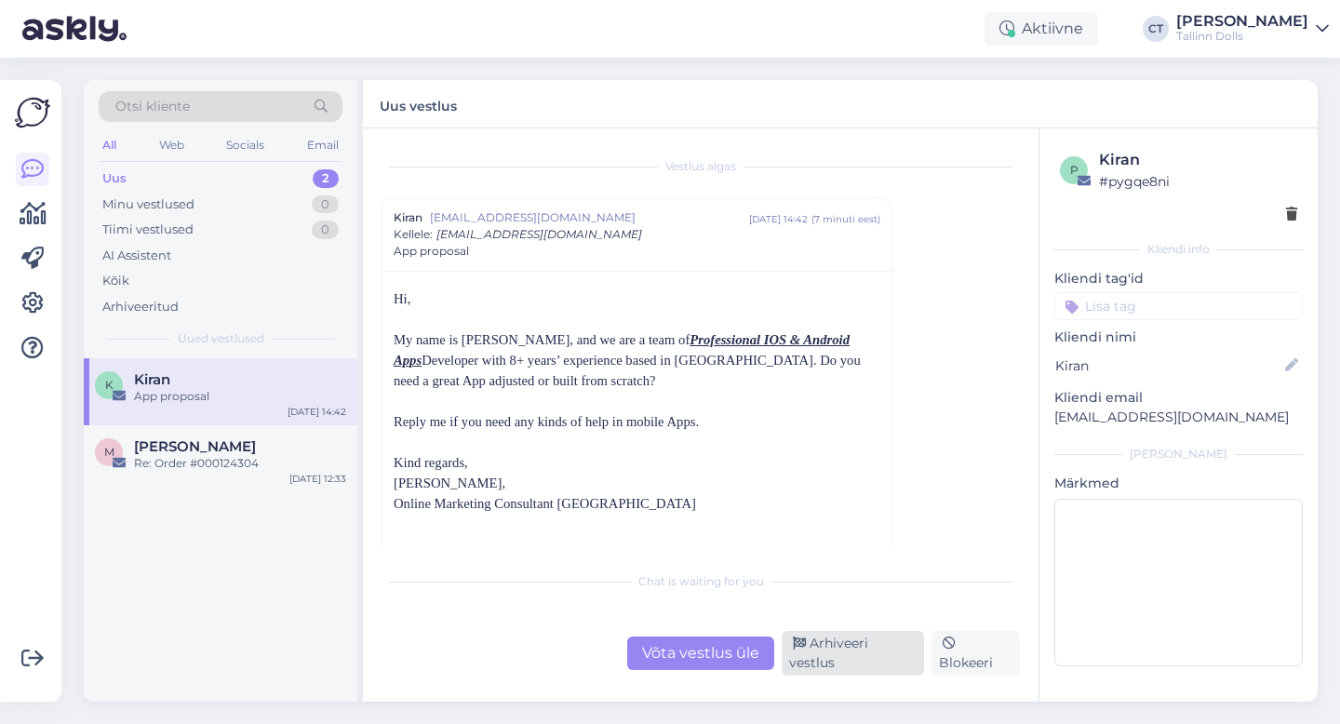
click at [862, 653] on div "Arhiveeri vestlus" at bounding box center [853, 653] width 142 height 45
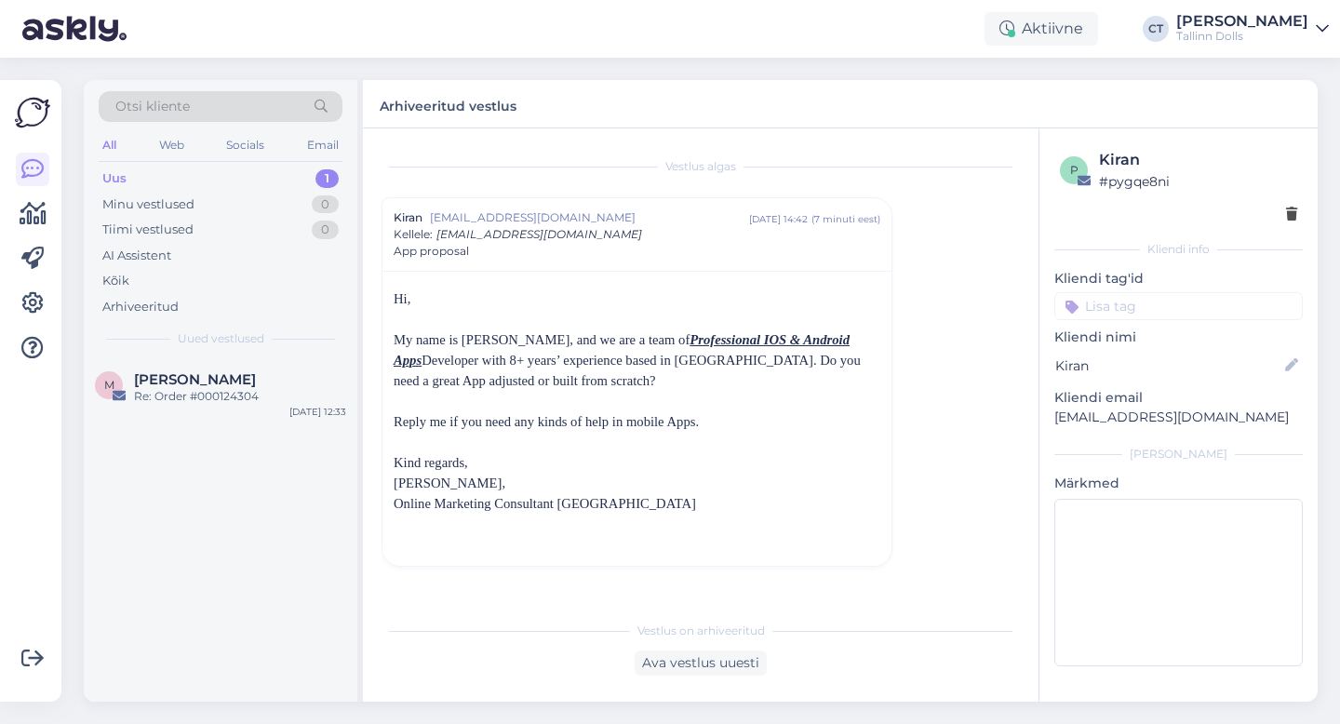
click at [915, 353] on div "Vestlus algas Kiran [EMAIL_ADDRESS][DOMAIN_NAME] [DATE] 14:42 ( 7 minuti eest )…" at bounding box center [709, 371] width 655 height 448
click at [170, 170] on div "Uus 1" at bounding box center [221, 179] width 244 height 26
click at [155, 167] on div "Uus 1" at bounding box center [221, 179] width 244 height 26
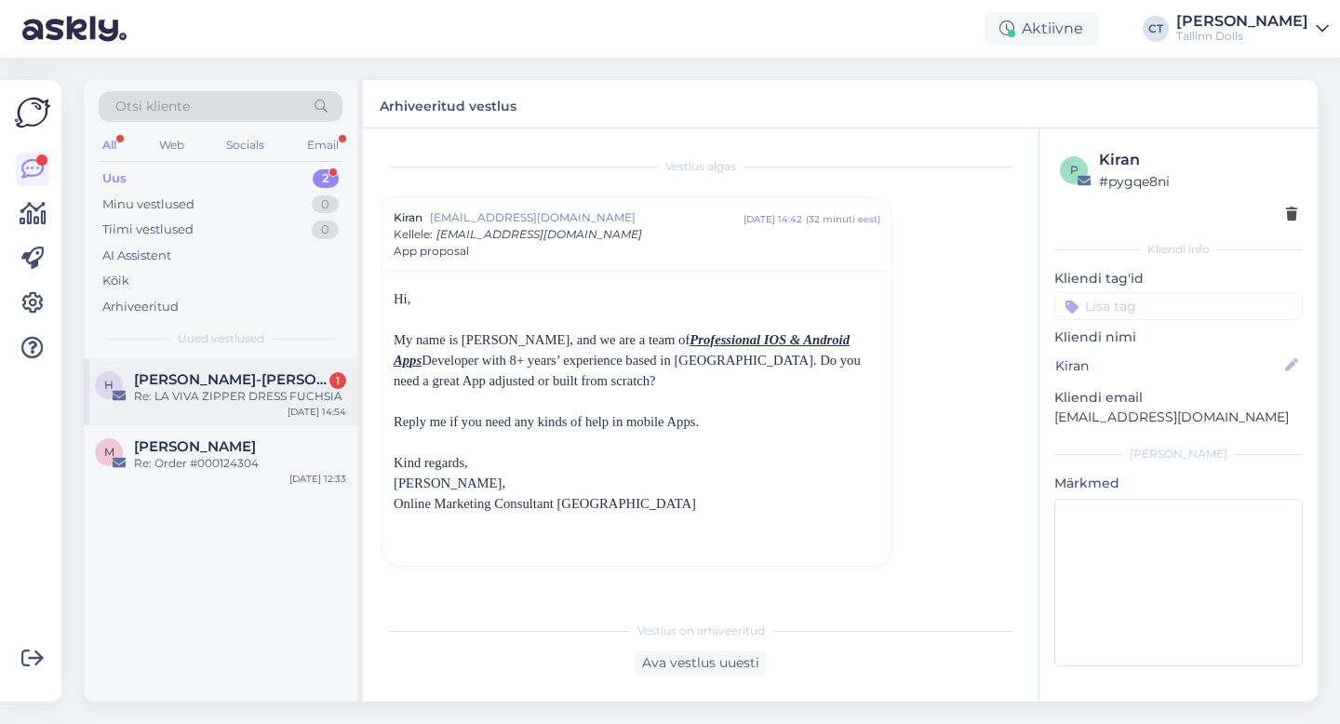
click at [190, 384] on span "[PERSON_NAME]-[PERSON_NAME]" at bounding box center [231, 379] width 194 height 17
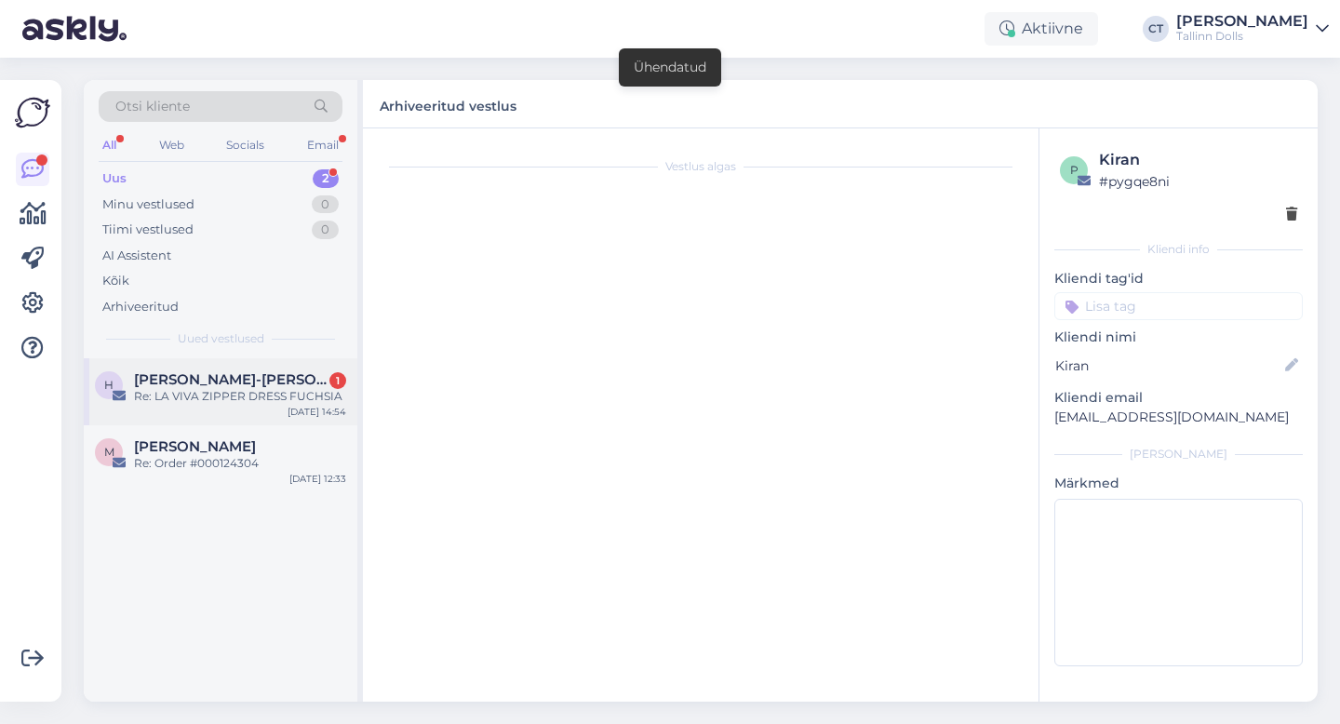
click at [233, 410] on div "H [PERSON_NAME]-[PERSON_NAME] 1 Re: LA VIVA ZIPPER DRESS FUCHSIA [DATE] 14:54" at bounding box center [221, 391] width 274 height 67
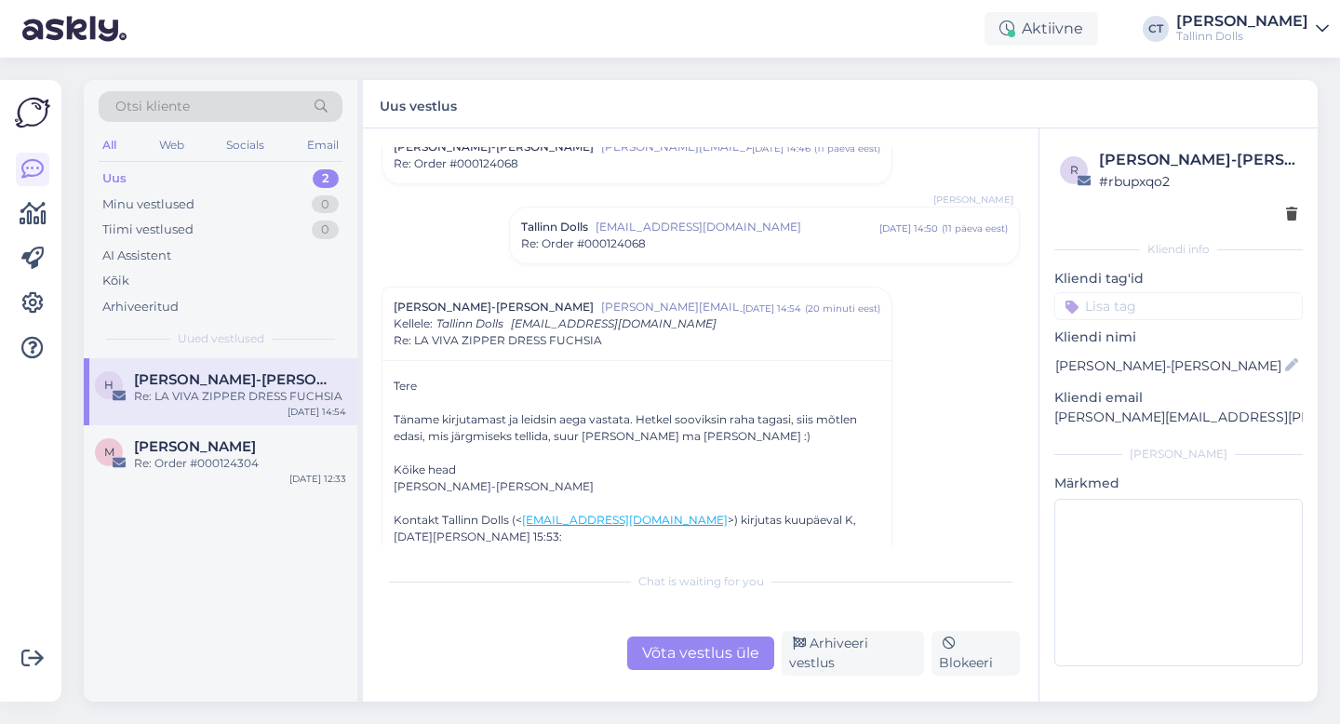
scroll to position [56, 0]
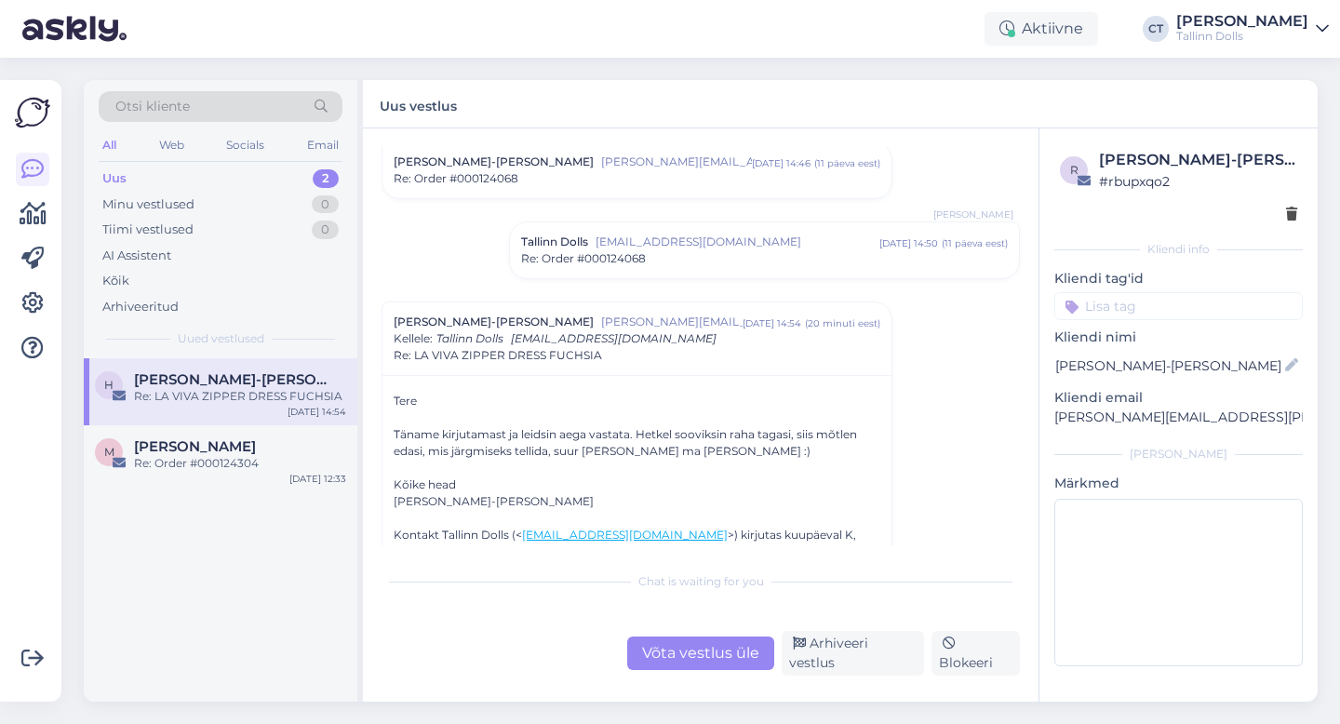
click at [681, 235] on span "[EMAIL_ADDRESS][DOMAIN_NAME]" at bounding box center [738, 242] width 284 height 17
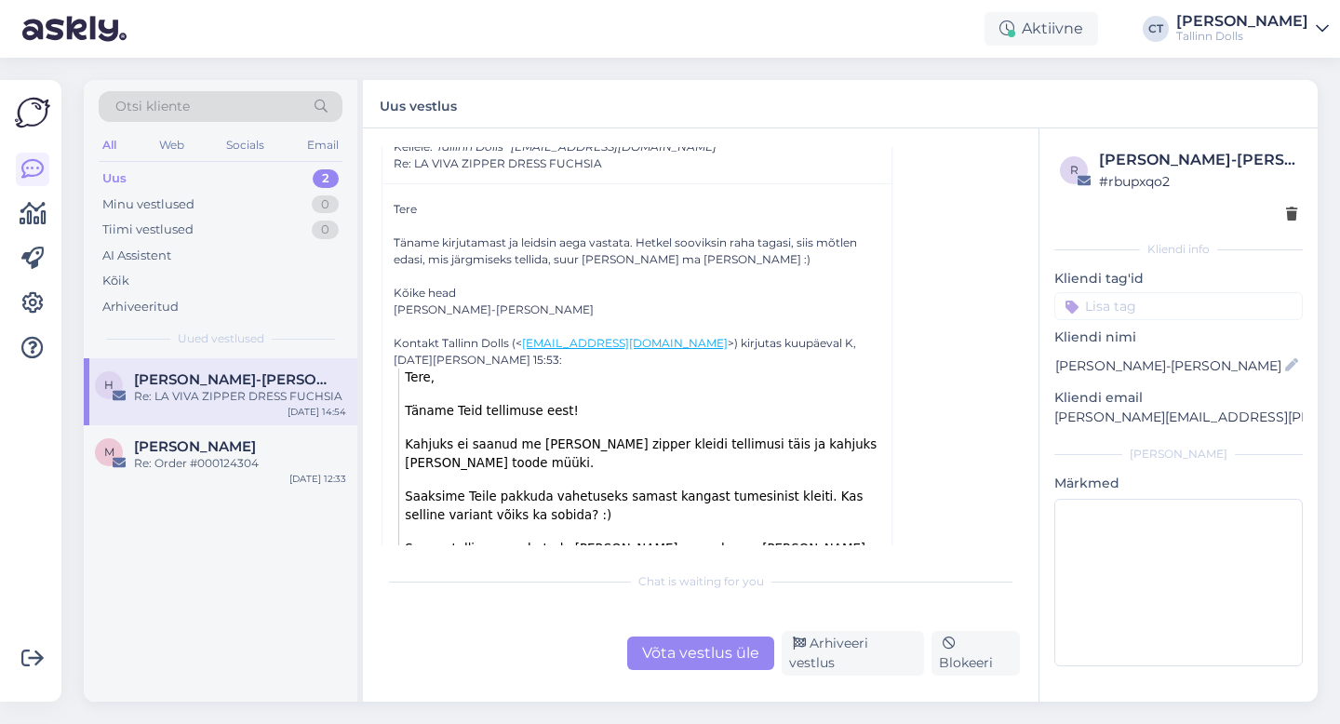
scroll to position [499, 0]
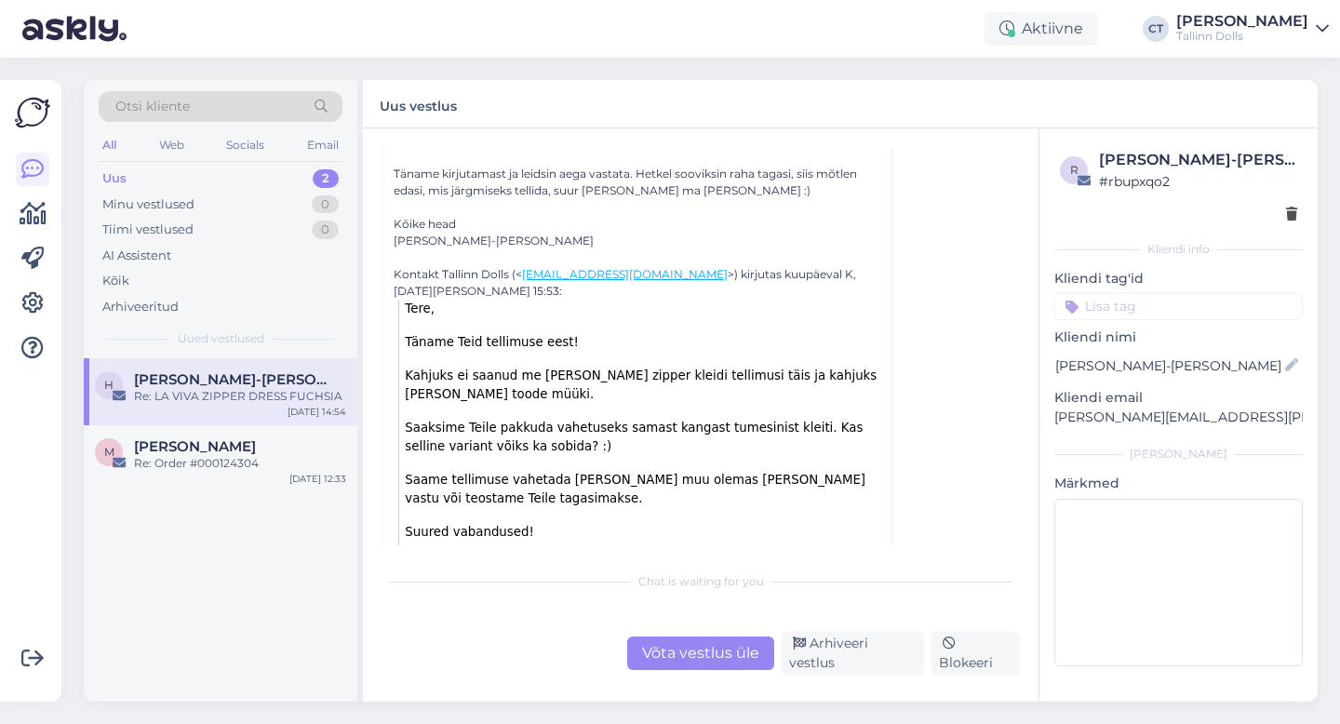
click at [209, 107] on div "Otsi kliente" at bounding box center [221, 106] width 244 height 31
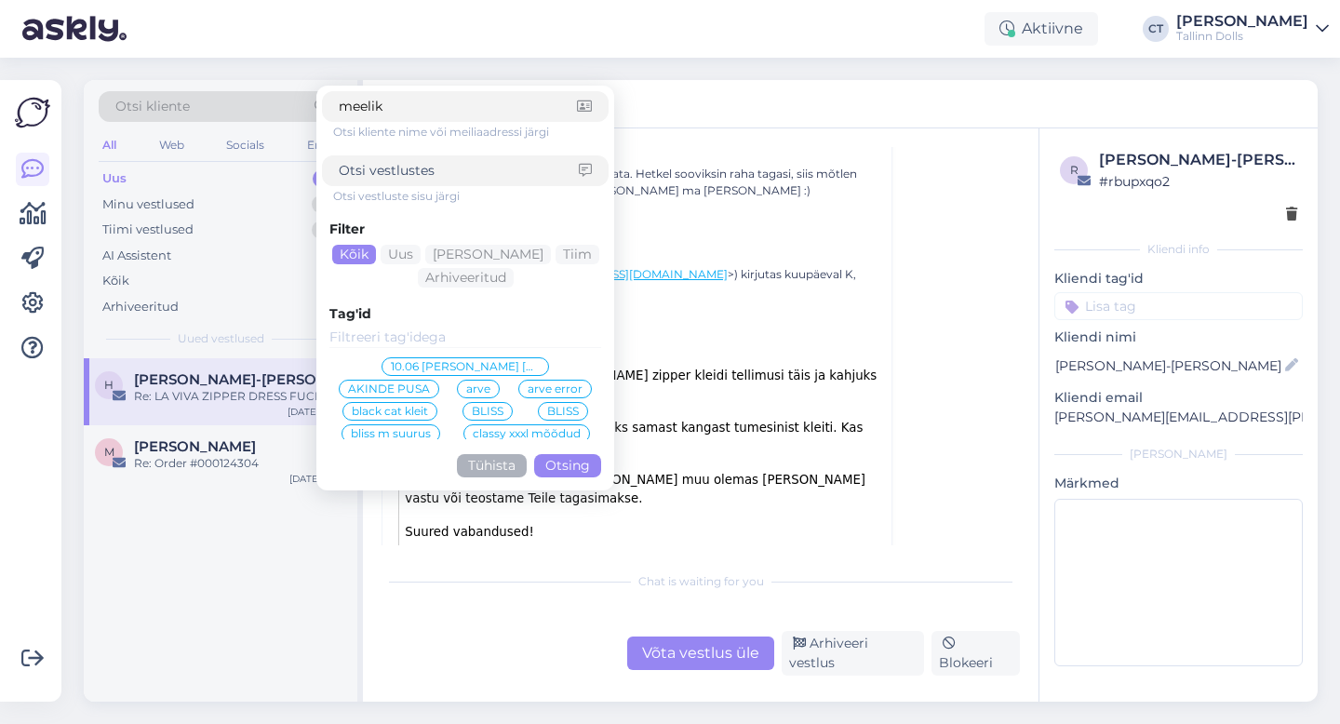
type input "meelika"
click button "Otsing" at bounding box center [567, 465] width 67 height 23
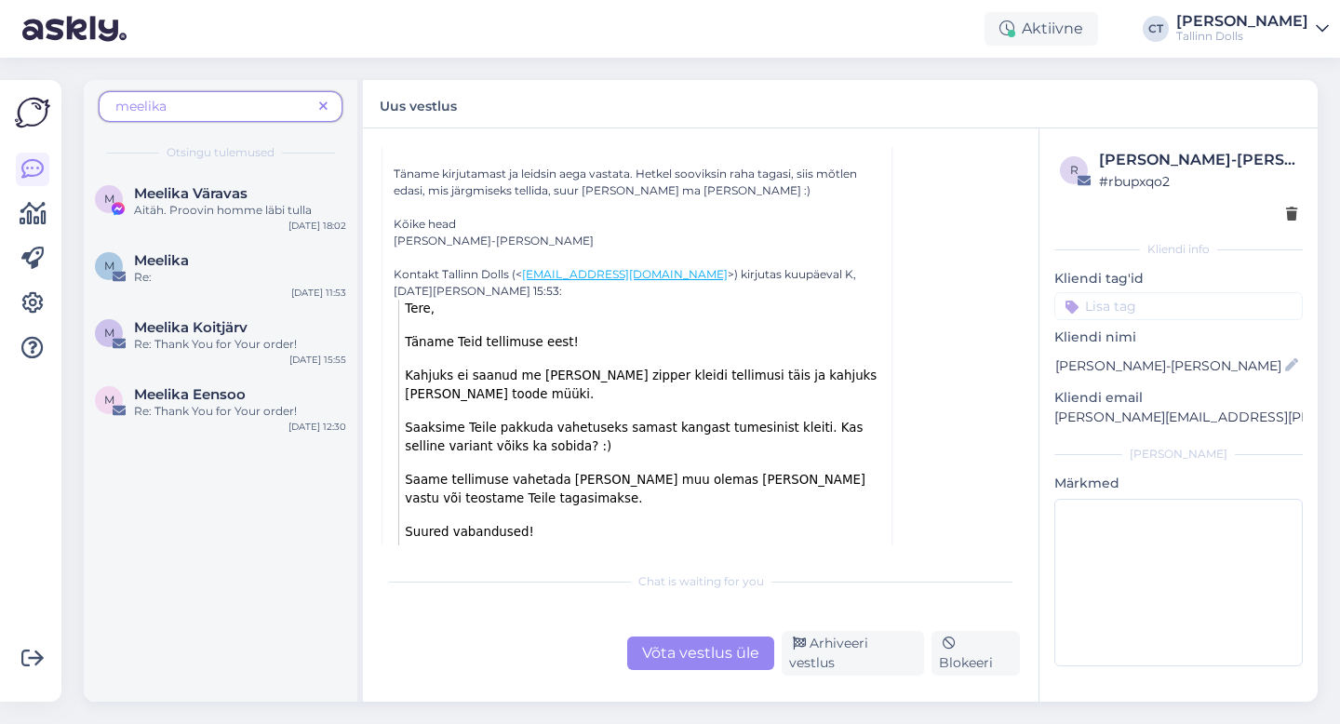
click at [331, 107] on span at bounding box center [323, 107] width 23 height 20
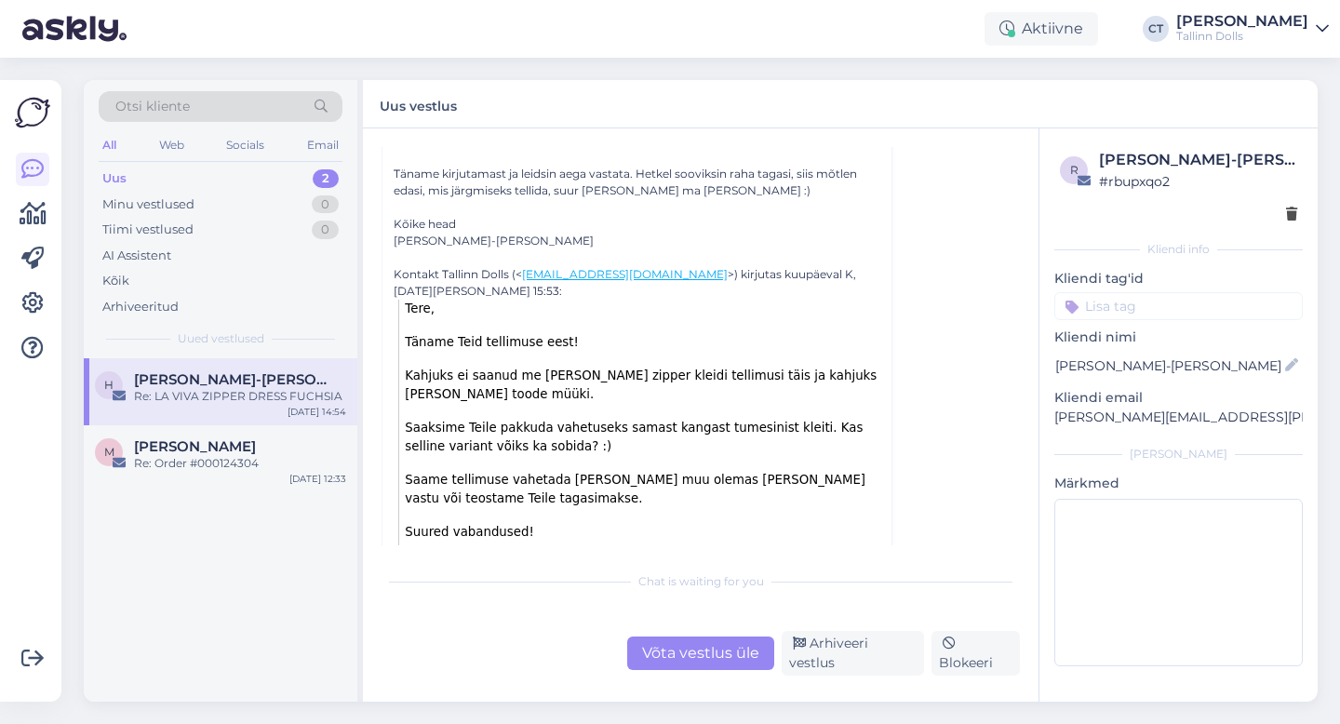
click at [155, 171] on div "Uus 2" at bounding box center [221, 179] width 244 height 26
click at [202, 174] on div "Uus 2" at bounding box center [221, 179] width 244 height 26
click at [674, 659] on div "Võta vestlus üle" at bounding box center [700, 654] width 147 height 34
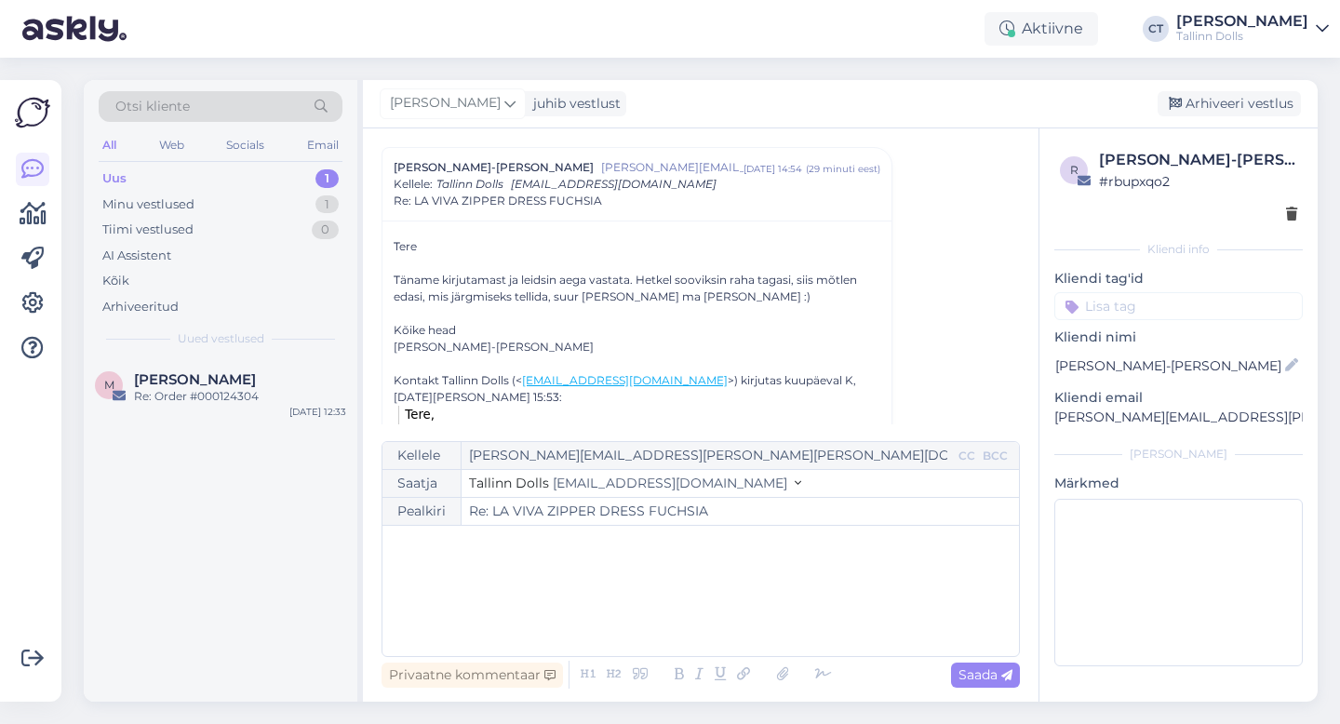
click at [699, 612] on div "﻿" at bounding box center [701, 591] width 618 height 112
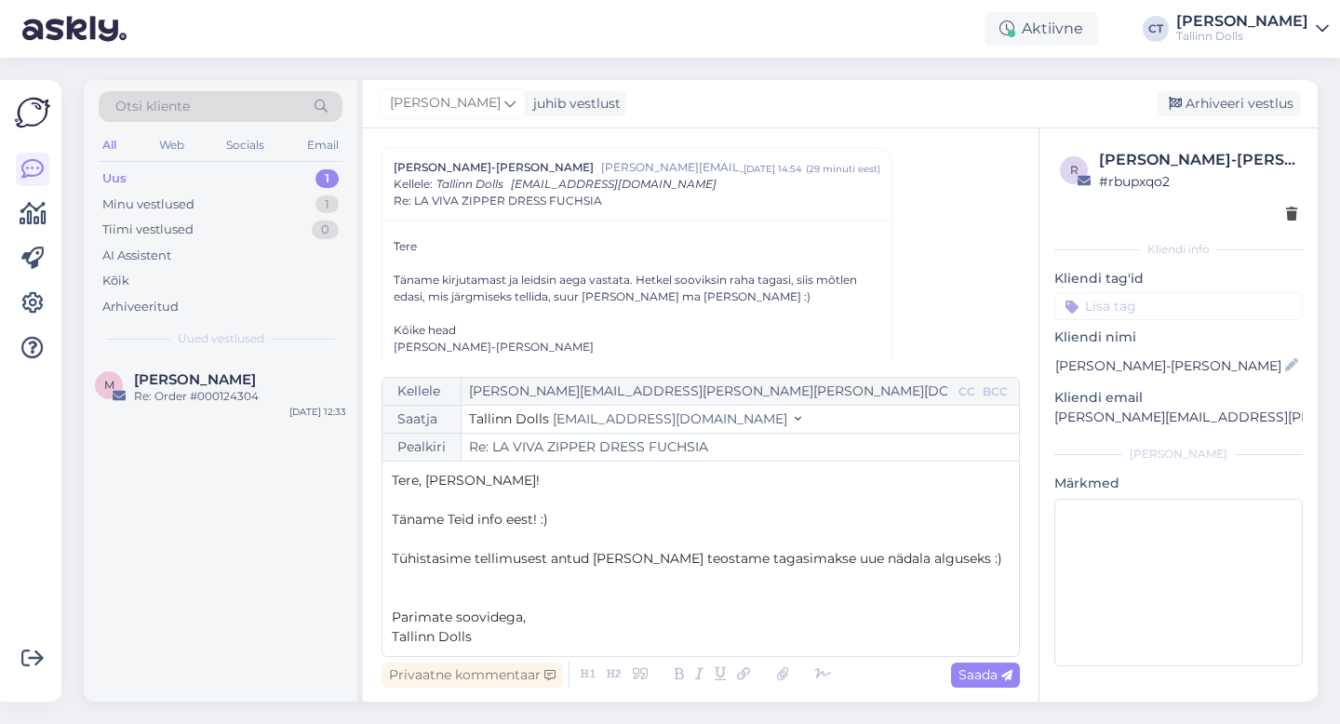
scroll to position [423, 0]
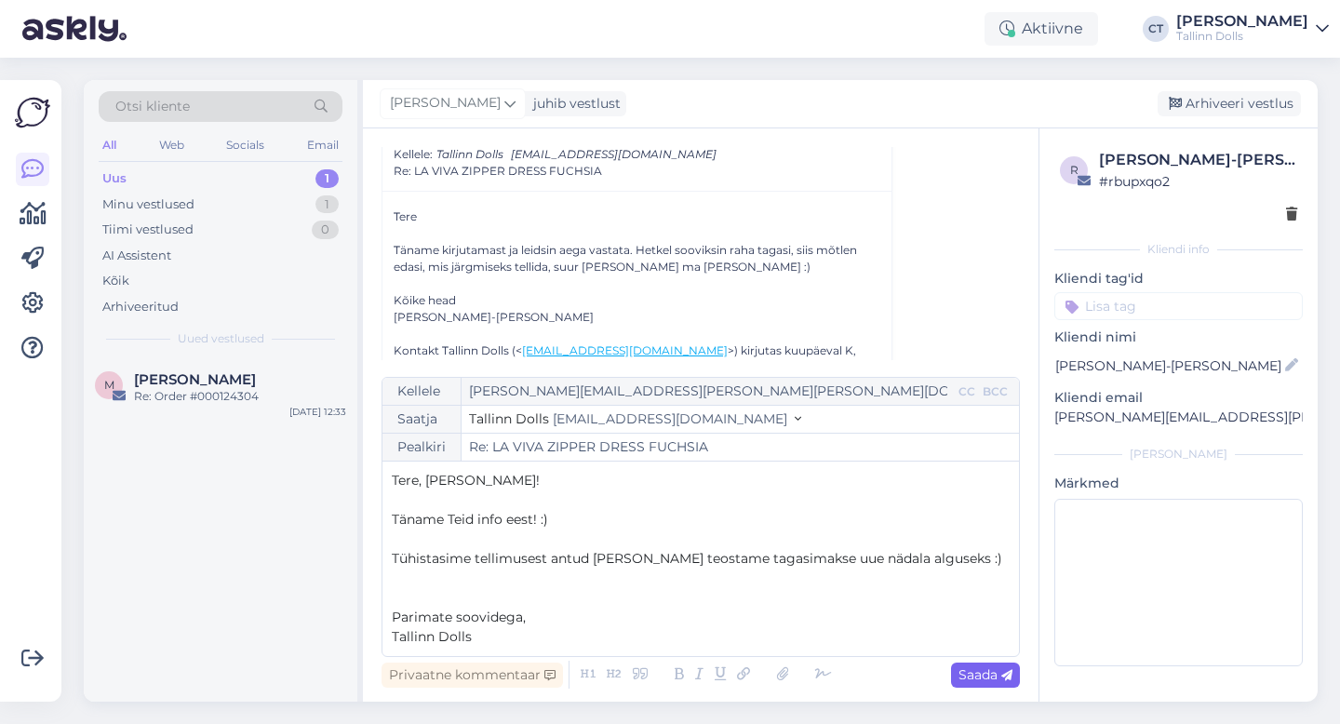
click at [988, 680] on span "Saada" at bounding box center [986, 675] width 54 height 17
type input "Re: Re: LA VIVA ZIPPER DRESS FUCHSIA"
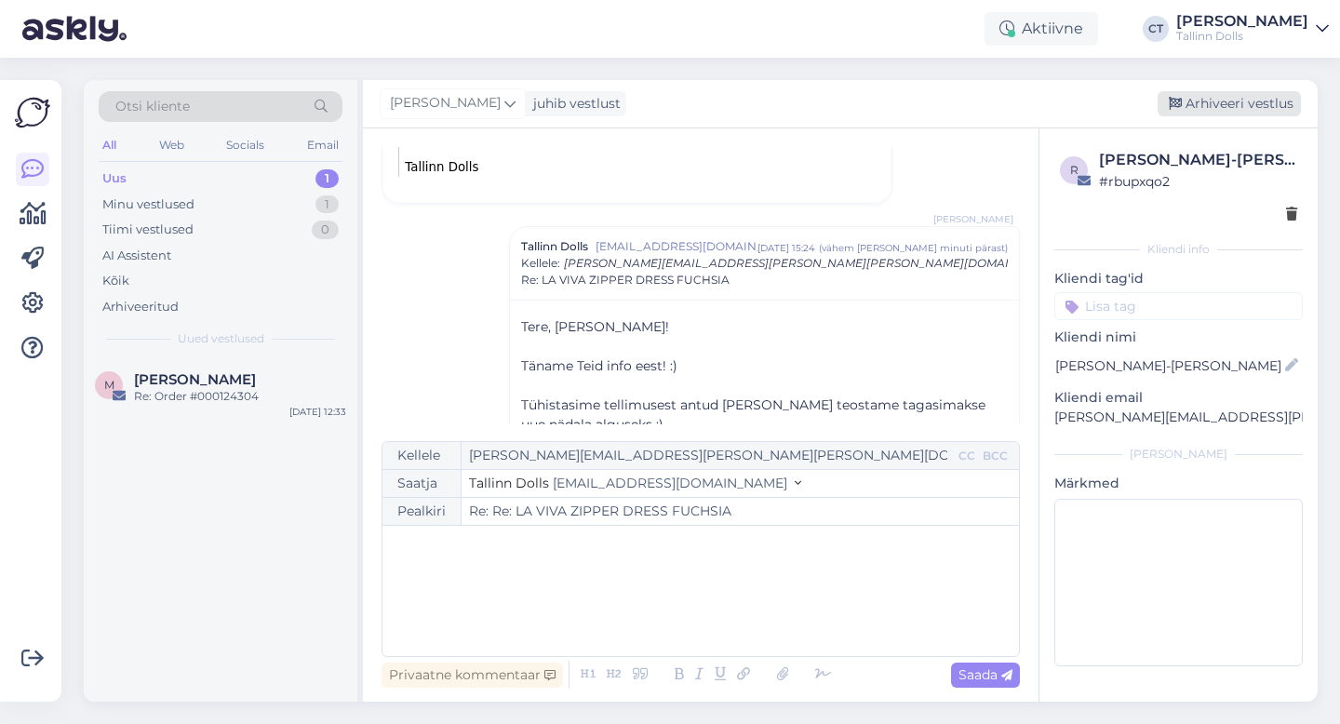
click at [1248, 92] on div "Arhiveeri vestlus" at bounding box center [1229, 103] width 143 height 25
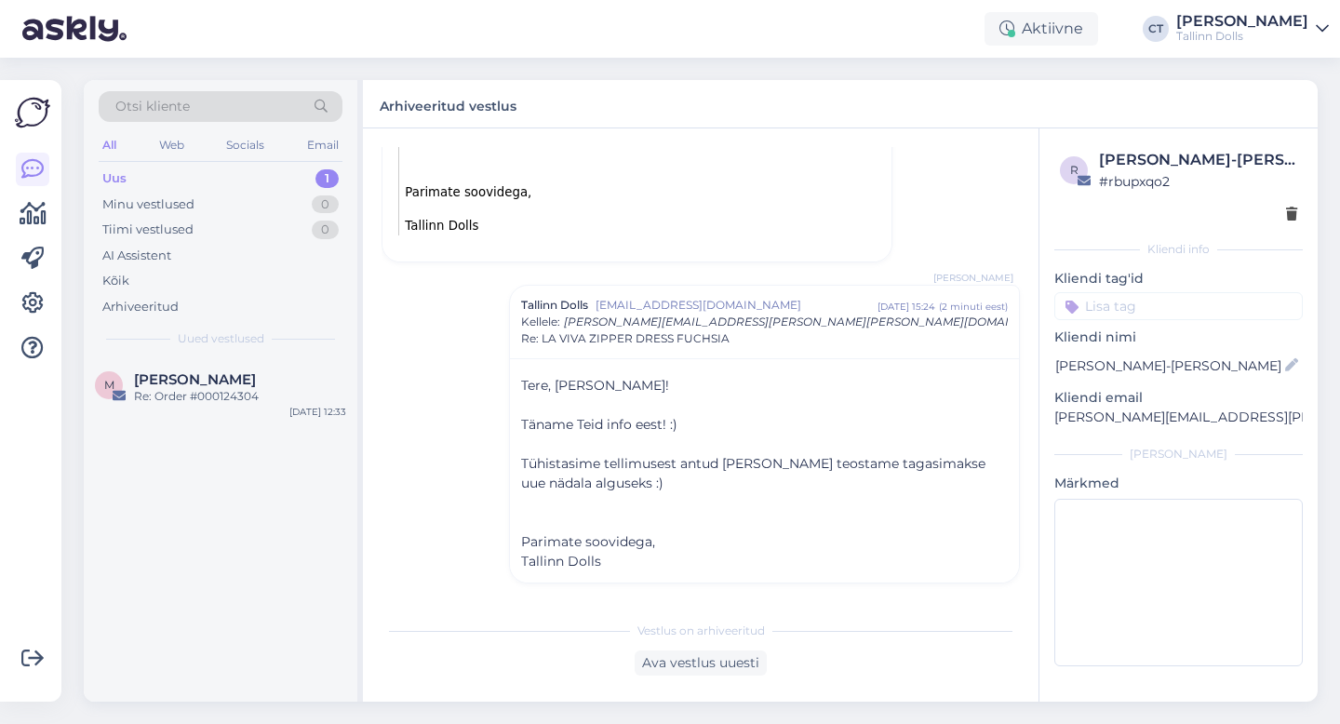
click at [120, 174] on div "Uus" at bounding box center [114, 178] width 24 height 19
click at [143, 185] on div "Uus 1" at bounding box center [221, 179] width 244 height 26
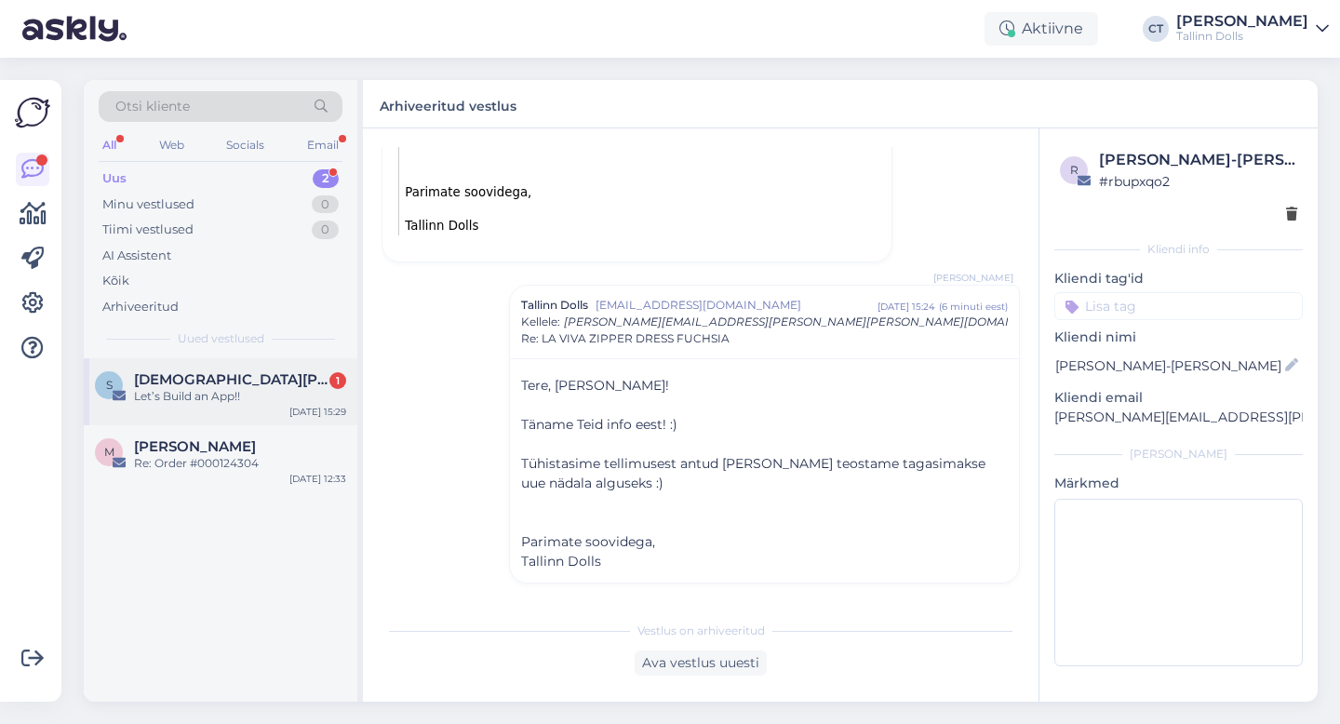
click at [214, 381] on span "[DEMOGRAPHIC_DATA][PERSON_NAME]" at bounding box center [231, 379] width 194 height 17
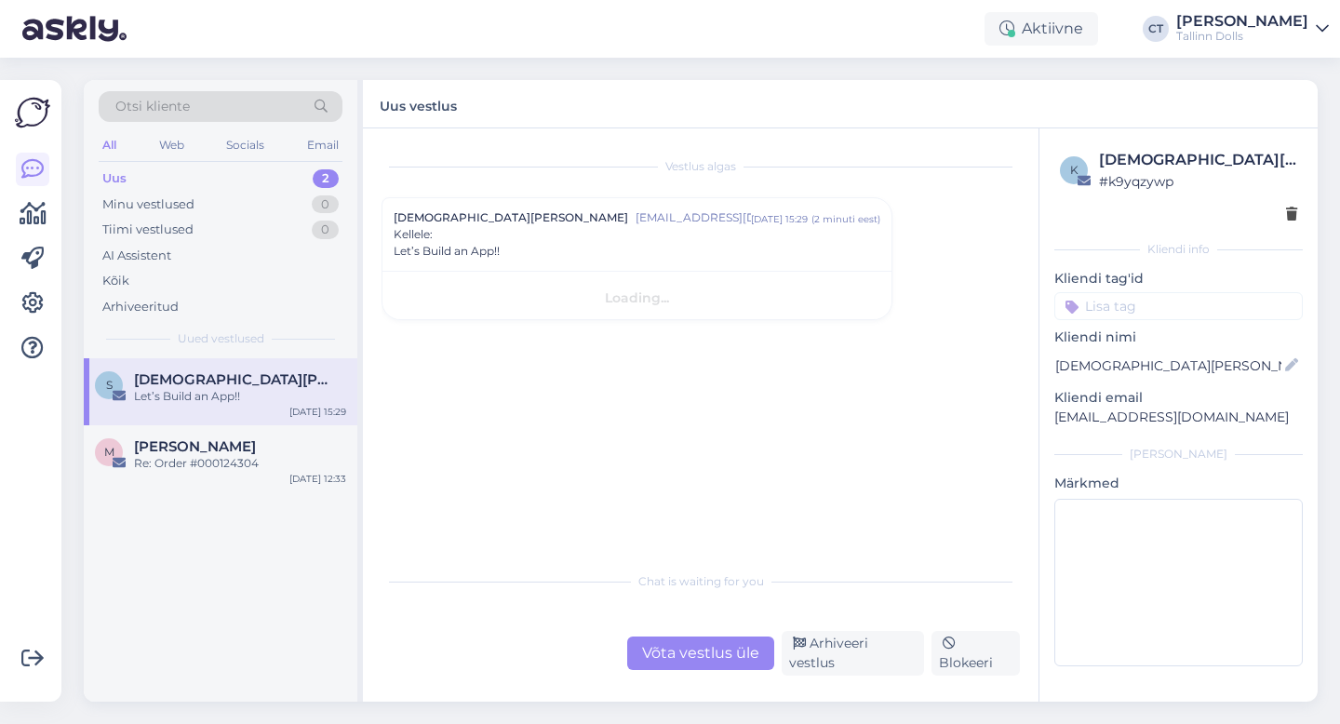
scroll to position [0, 0]
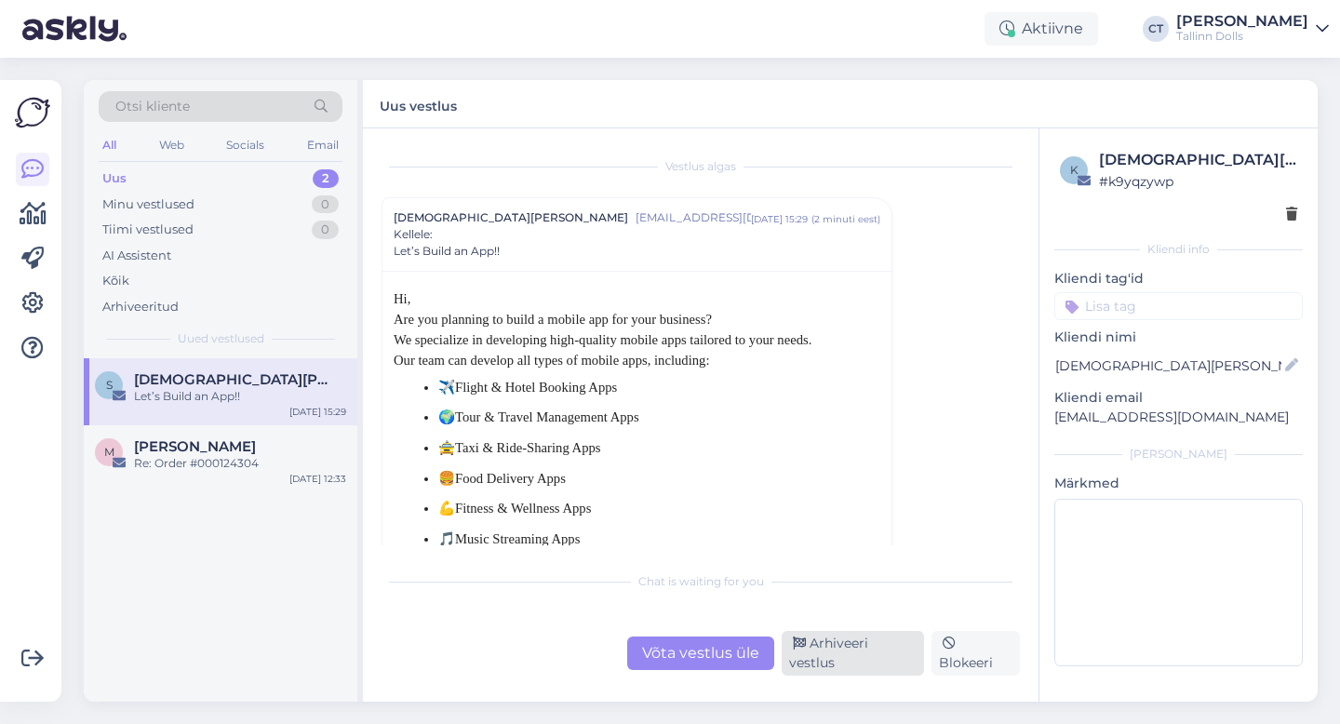
click at [875, 658] on div "Arhiveeri vestlus" at bounding box center [853, 653] width 142 height 45
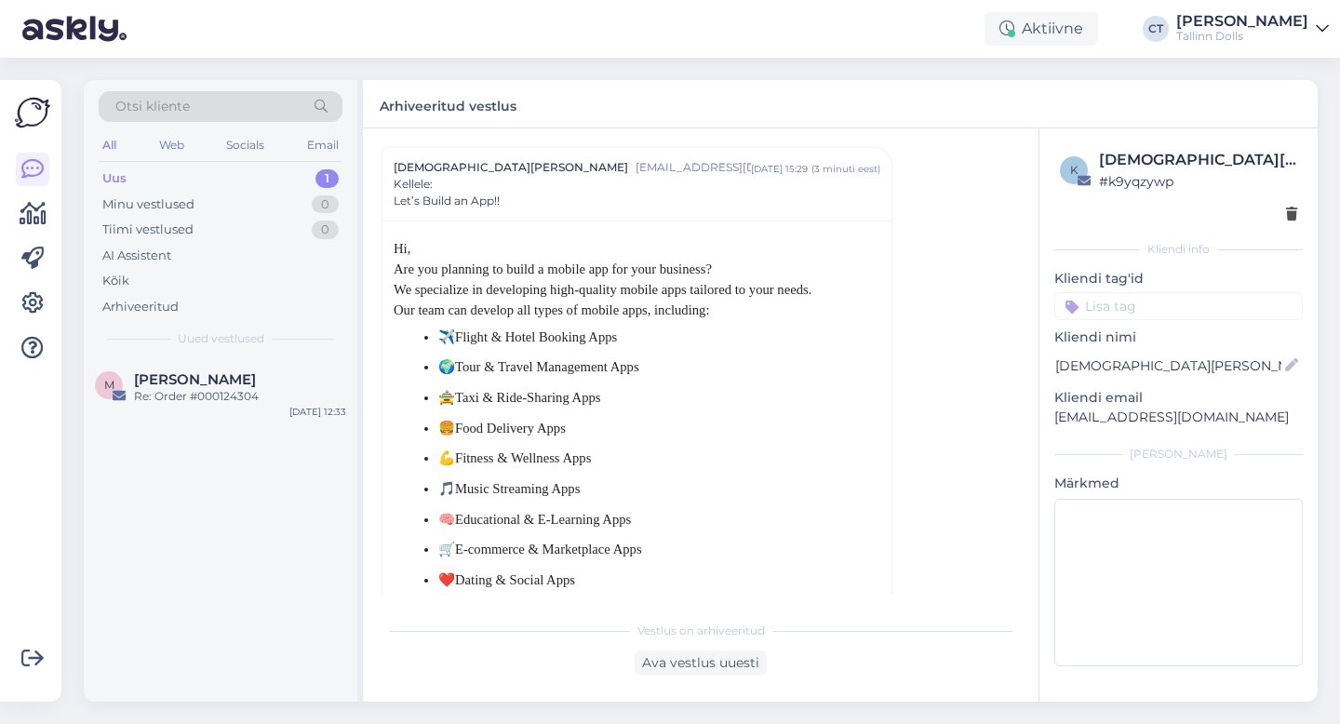
click at [203, 167] on div "Uus 1" at bounding box center [221, 179] width 244 height 26
